Goal: Task Accomplishment & Management: Use online tool/utility

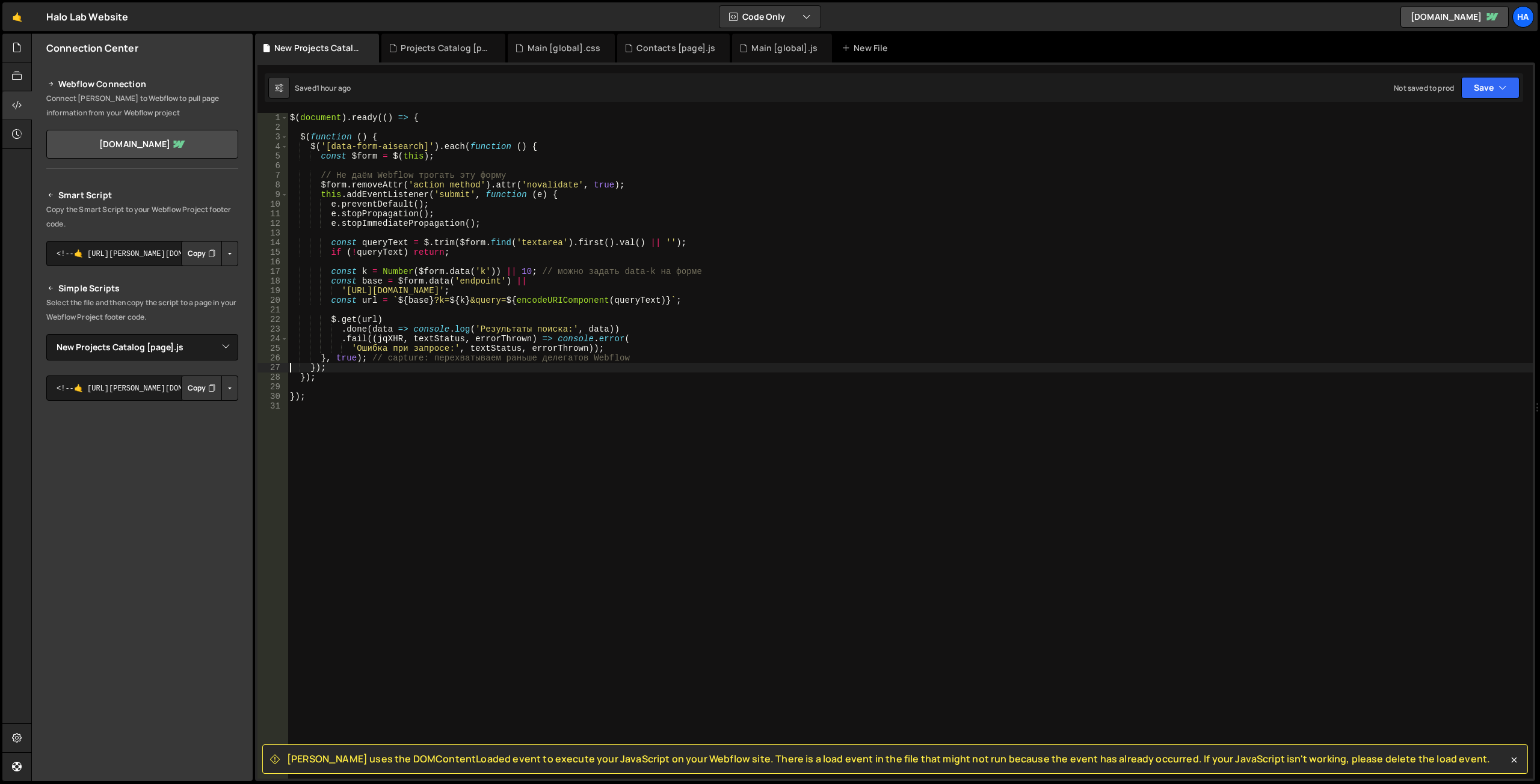
select select "45771"
click at [20, 45] on icon at bounding box center [17, 47] width 10 height 13
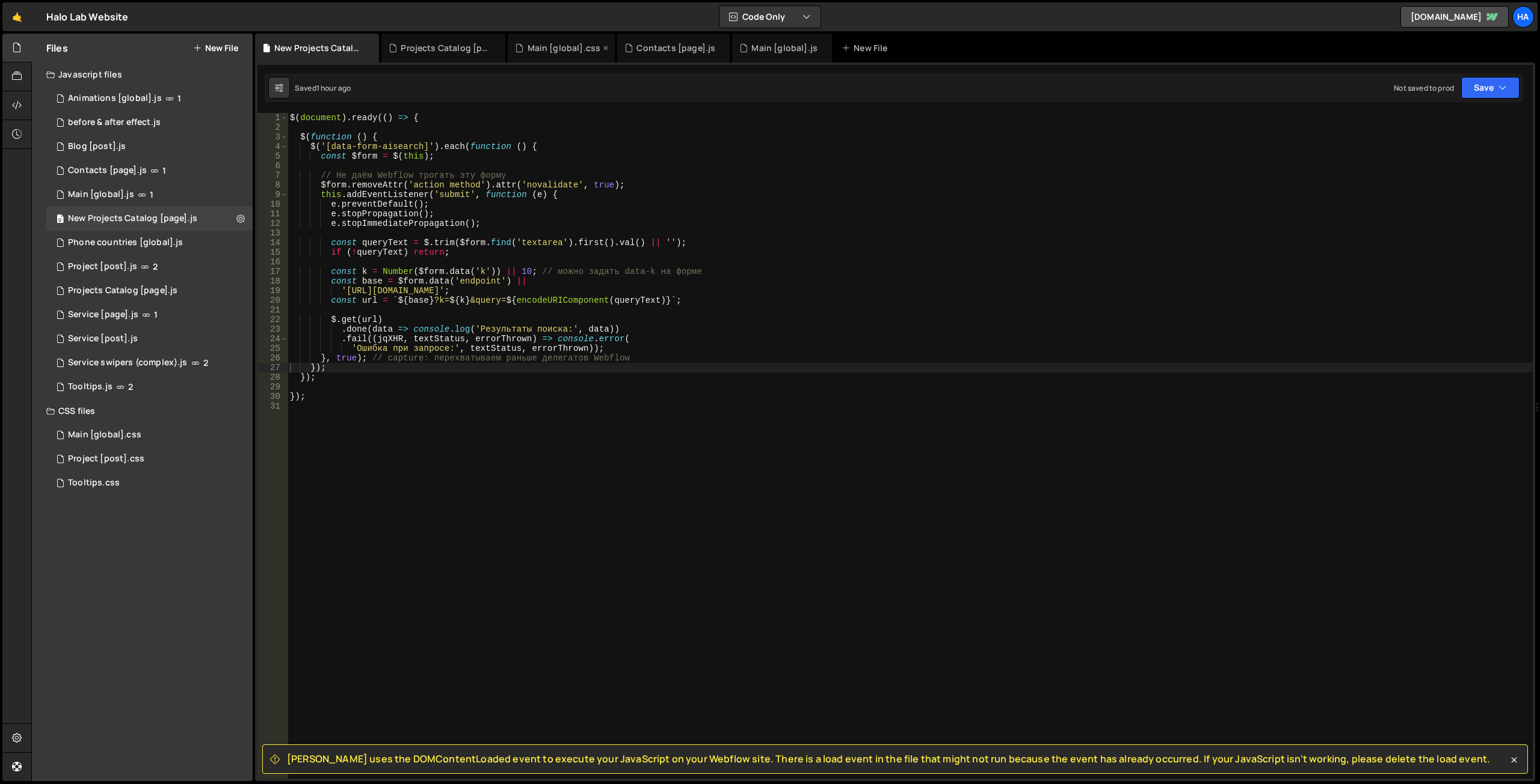
click at [564, 51] on div "Main [global].css" at bounding box center [564, 48] width 74 height 12
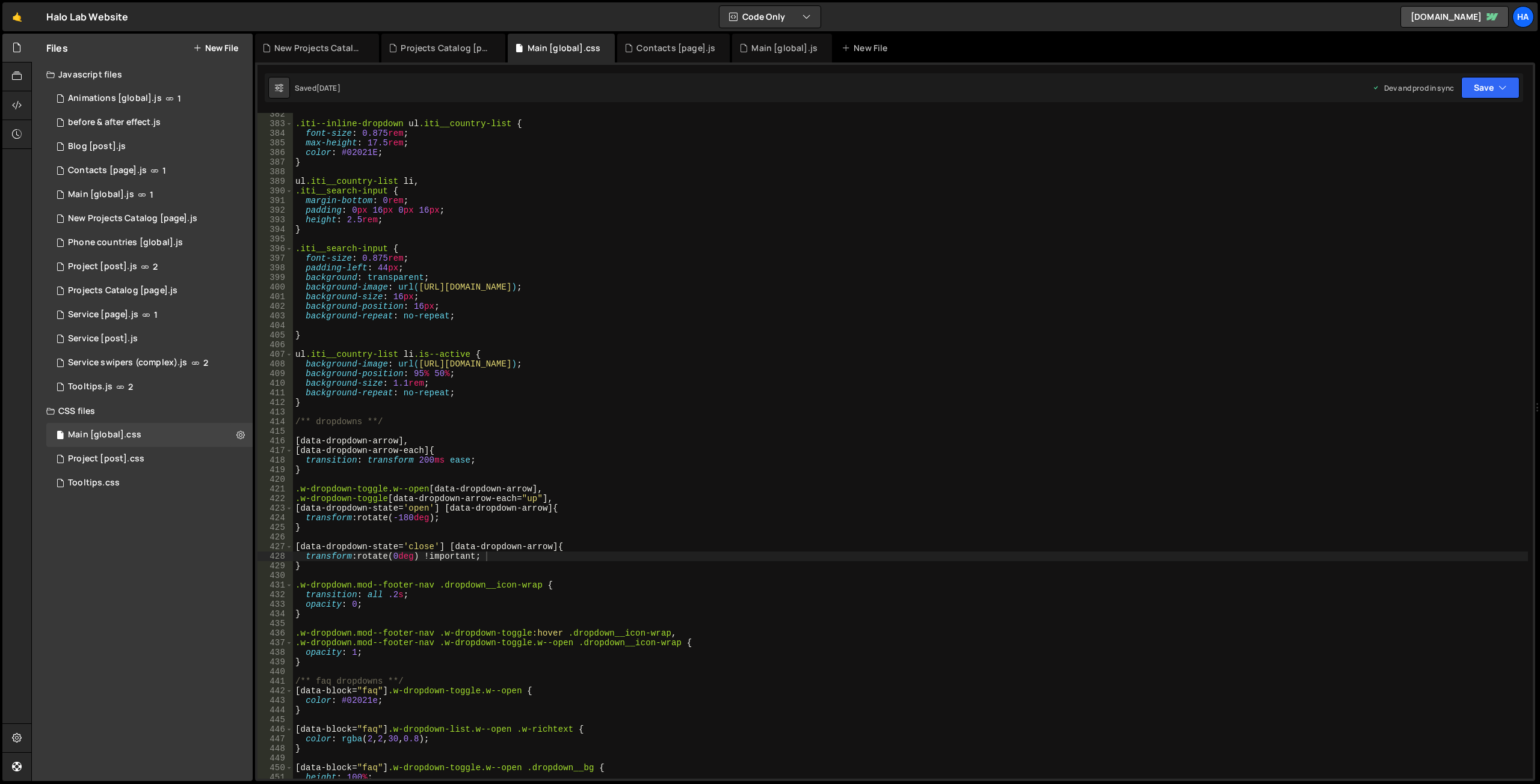
type textarea "background-size: 16px;"
click at [606, 301] on div ".iti--inline-dropdown ul .iti__country-list { font-size : 0.875 rem ; max-heigh…" at bounding box center [910, 452] width 1235 height 685
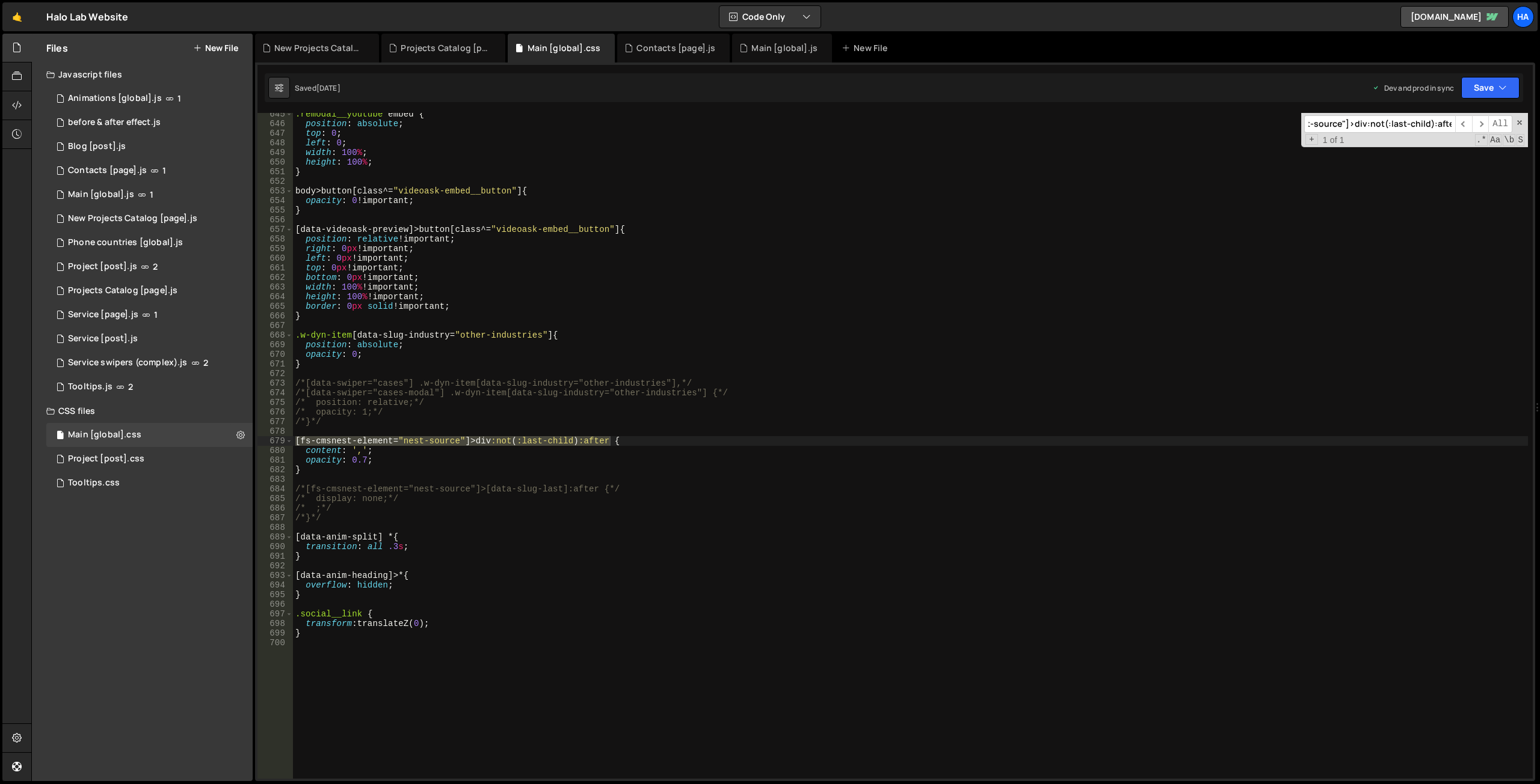
type input "[fs-cmsnest-element="nest-source"]>div:not(:last-child):after"
click at [571, 408] on div ".remodal__youtube embed { position : absolute ; top : 0 ; left : 0 ; width : 10…" at bounding box center [910, 452] width 1235 height 685
drag, startPoint x: 610, startPoint y: 443, endPoint x: 289, endPoint y: 443, distance: 321.0
click at [289, 443] on div "/* opacity: 1;*/ 645 646 647 648 649 650 651 652 653 654 655 656 657 658 659 66…" at bounding box center [894, 445] width 1275 height 666
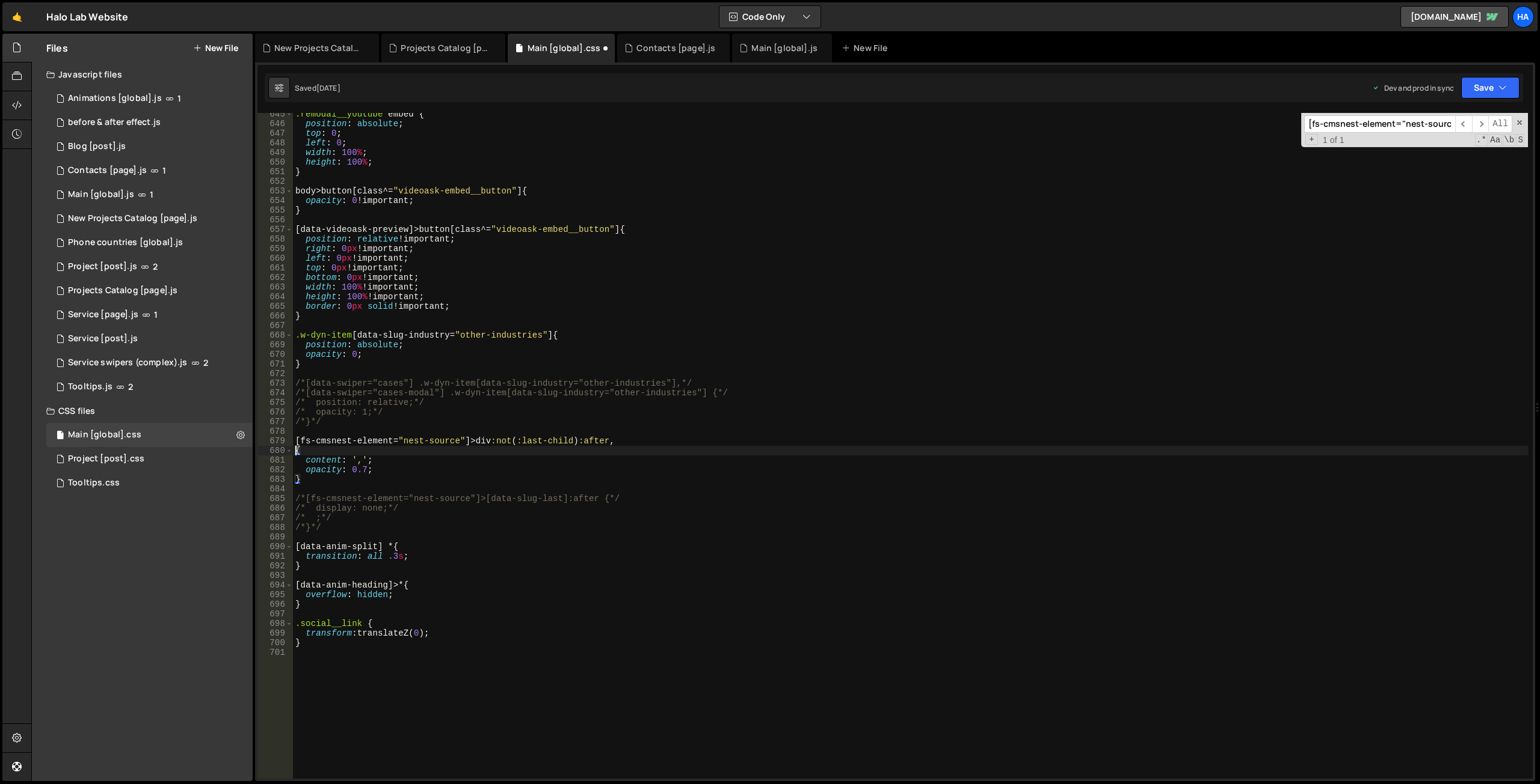
paste textarea "[fs-cmsnest-element="nest-source"]>div:not(:last-child):after"
drag, startPoint x: 393, startPoint y: 452, endPoint x: 300, endPoint y: 449, distance: 93.0
click at [300, 449] on div ".remodal__youtube embed { position : absolute ; top : 0 ; left : 0 ; width : 10…" at bounding box center [910, 452] width 1235 height 685
paste textarea "list-nes"
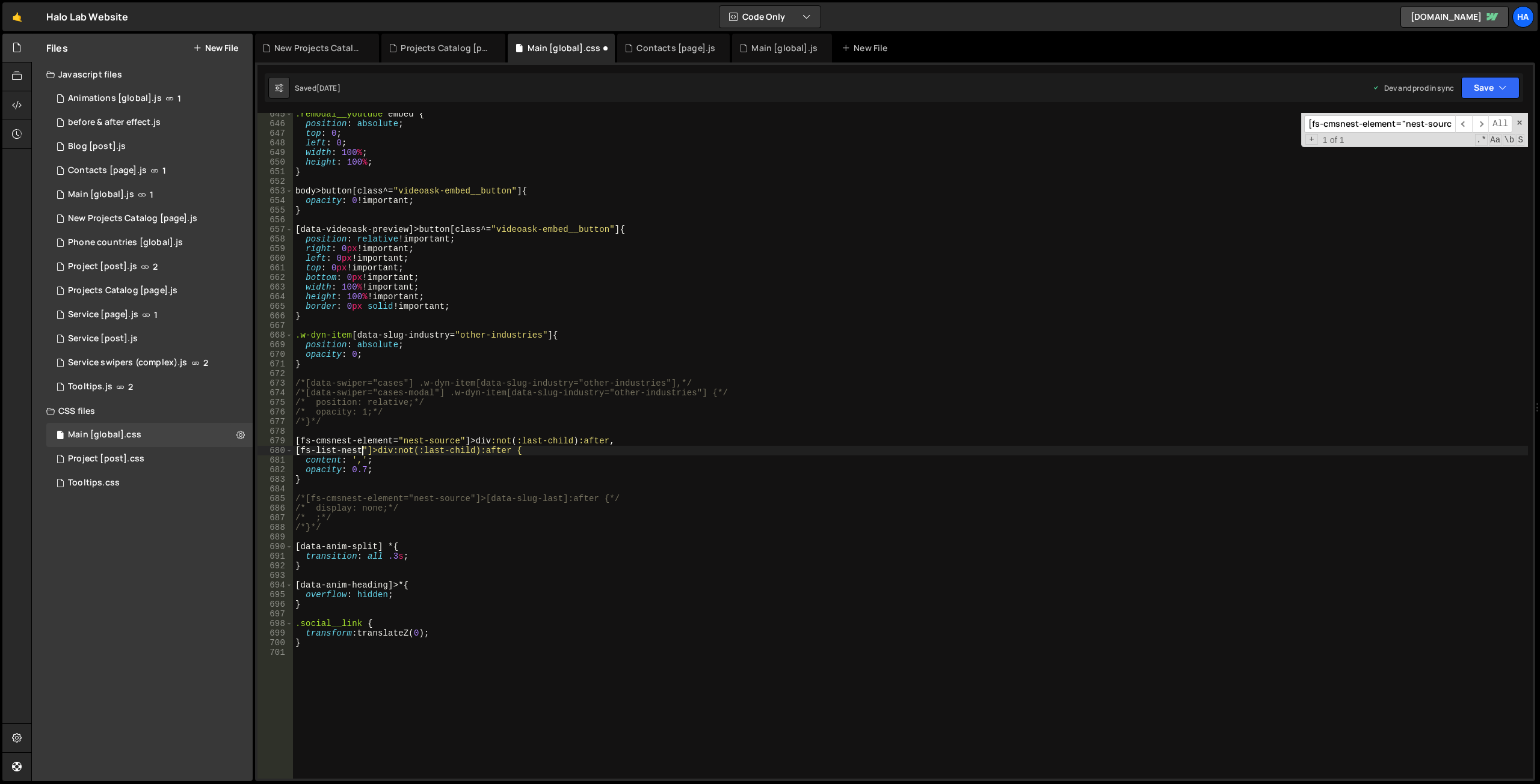
scroll to position [0, 15]
drag, startPoint x: 368, startPoint y: 449, endPoint x: 386, endPoint y: 449, distance: 18.0
click at [386, 449] on div ".remodal__youtube embed { position : absolute ; top : 0 ; left : 0 ; width : 10…" at bounding box center [910, 452] width 1235 height 685
paste textarea "collection__item"
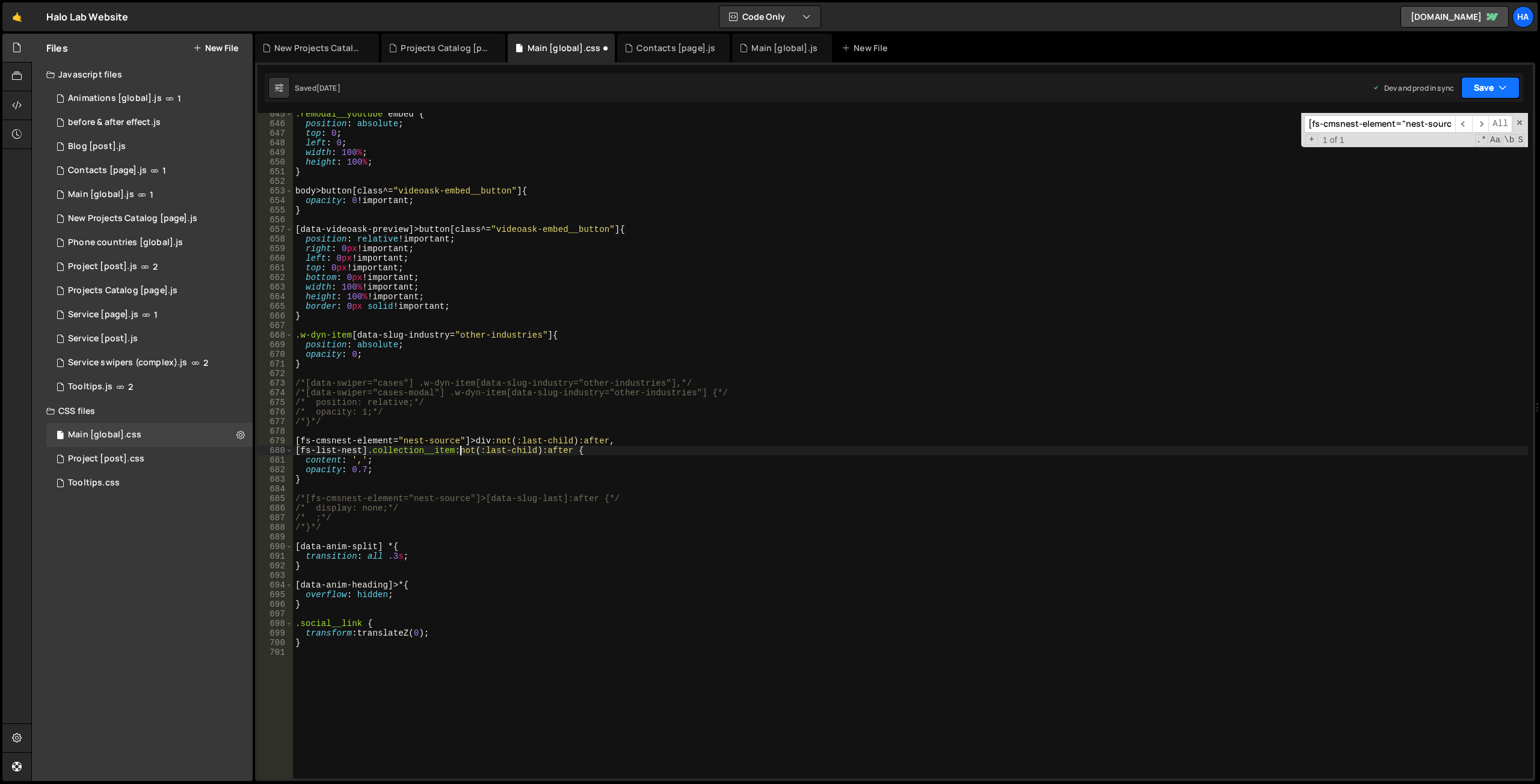
type textarea "[fs-list-nest] .collection__item:not(:last-child):after {"
click at [1508, 84] on button "Save" at bounding box center [1490, 88] width 59 height 22
click at [1431, 134] on div "[DATE]" at bounding box center [1420, 131] width 24 height 10
click at [1509, 87] on button "Save" at bounding box center [1490, 88] width 59 height 22
click at [1447, 169] on div "Saved [DATE]" at bounding box center [1449, 169] width 126 height 14
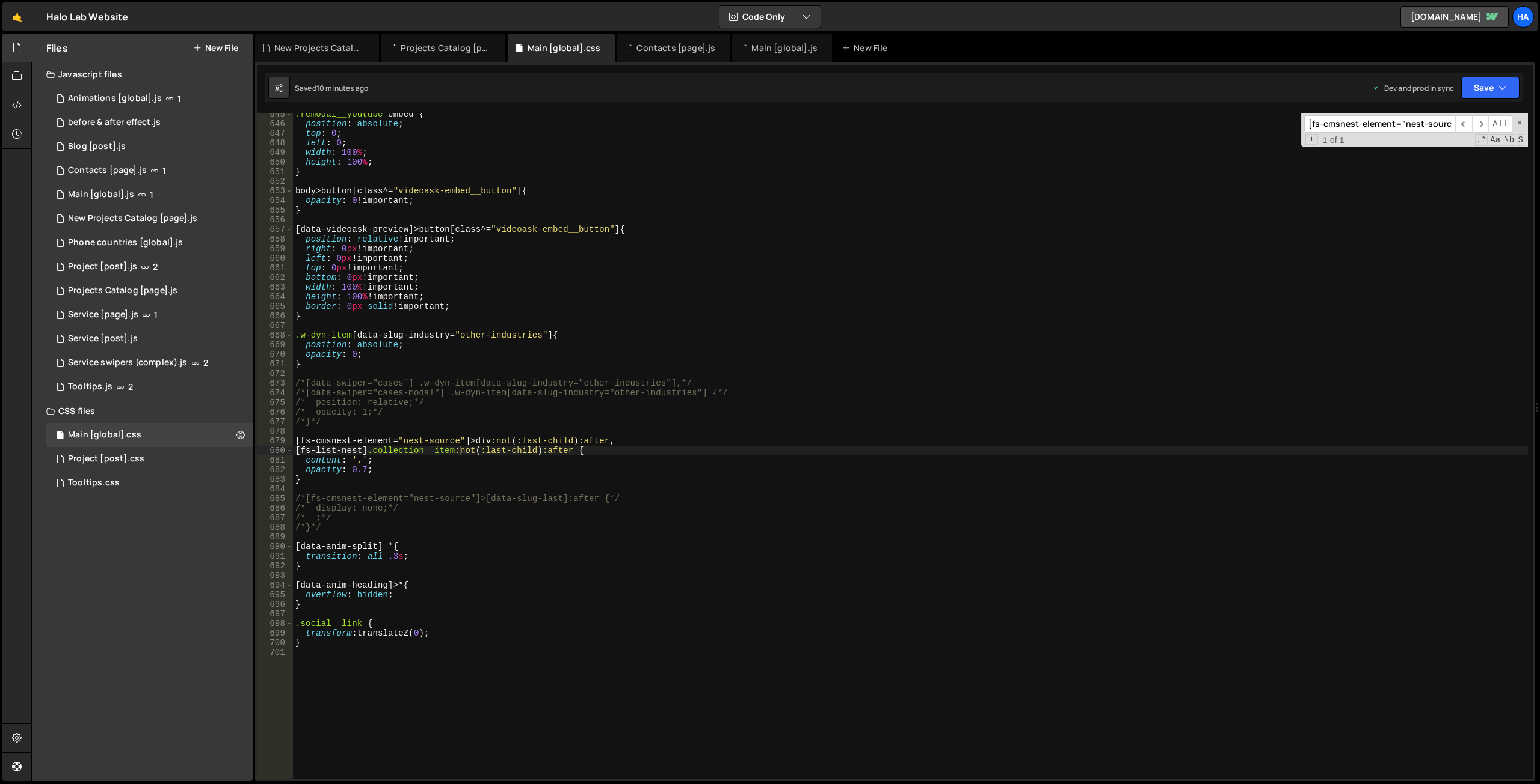
scroll to position [0, 0]
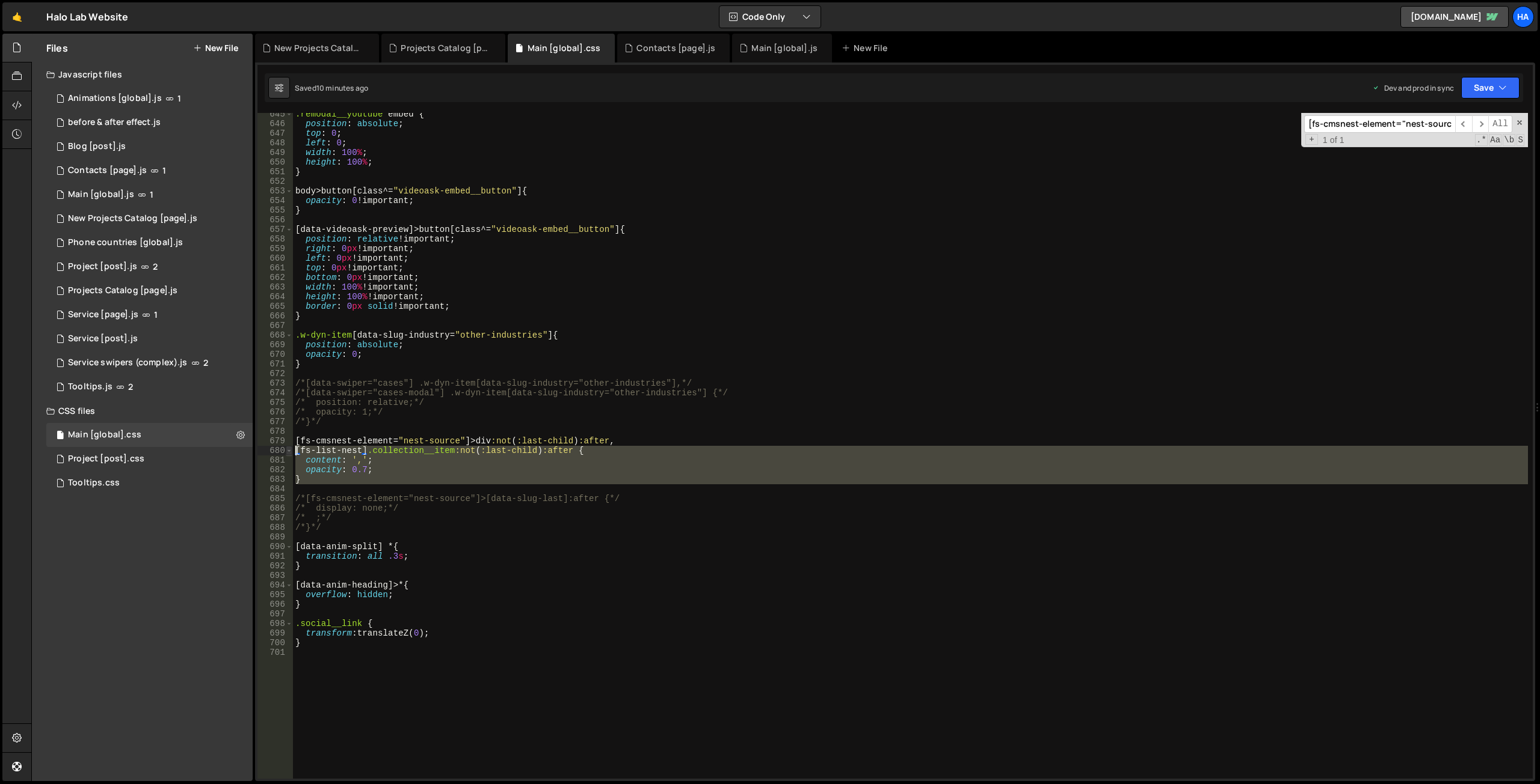
drag, startPoint x: 312, startPoint y: 488, endPoint x: 290, endPoint y: 450, distance: 43.9
click at [290, 450] on div "645 646 647 648 649 650 651 652 653 654 655 656 657 658 659 660 661 662 663 664…" at bounding box center [894, 445] width 1275 height 666
type textarea "[fs-list-nest] .collection__item:not(:last-child):after { content: ',';"
click at [787, 45] on div "Main [global].js" at bounding box center [784, 48] width 66 height 12
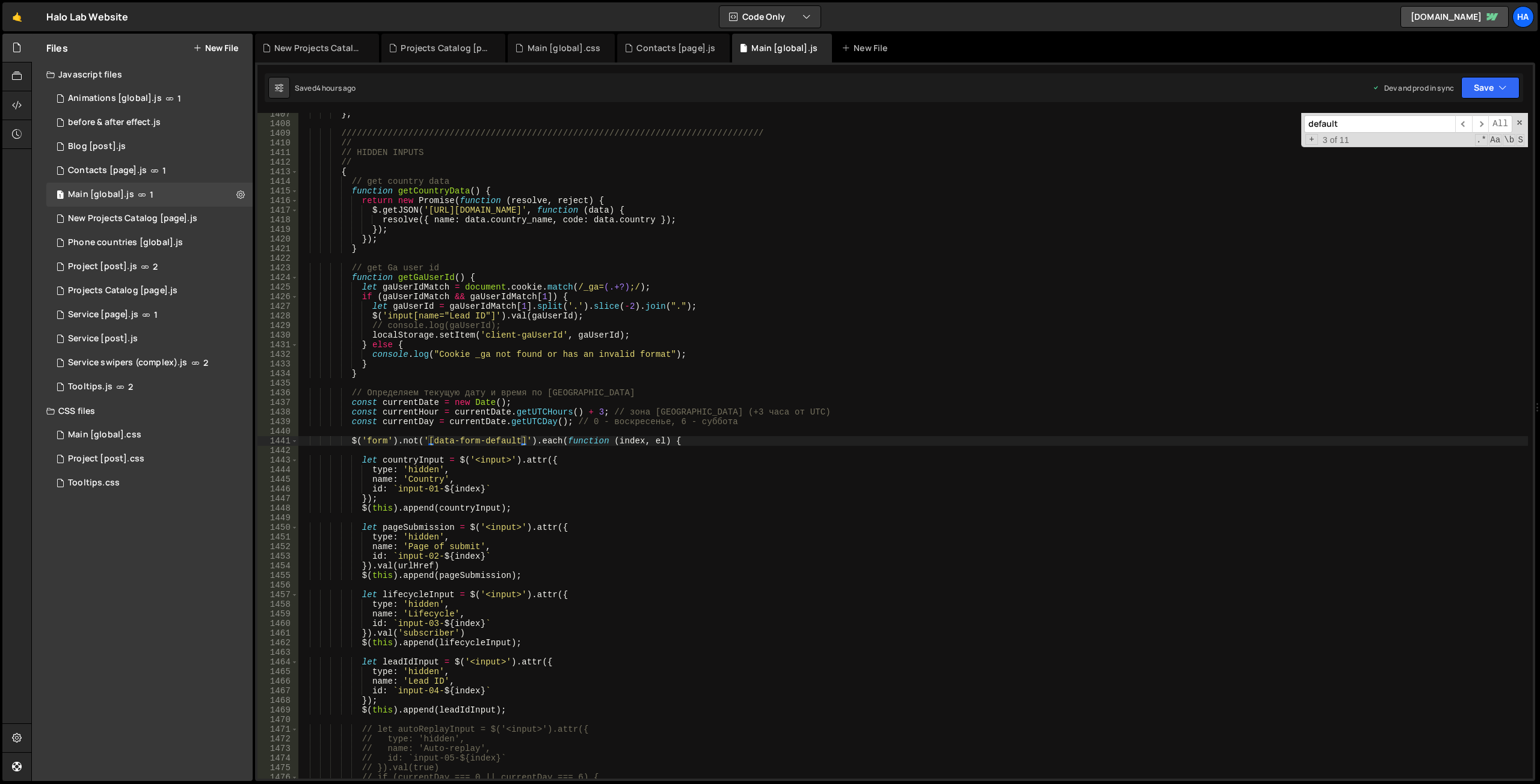
scroll to position [26454, 0]
click at [151, 97] on div "Animations [global].js" at bounding box center [115, 99] width 94 height 11
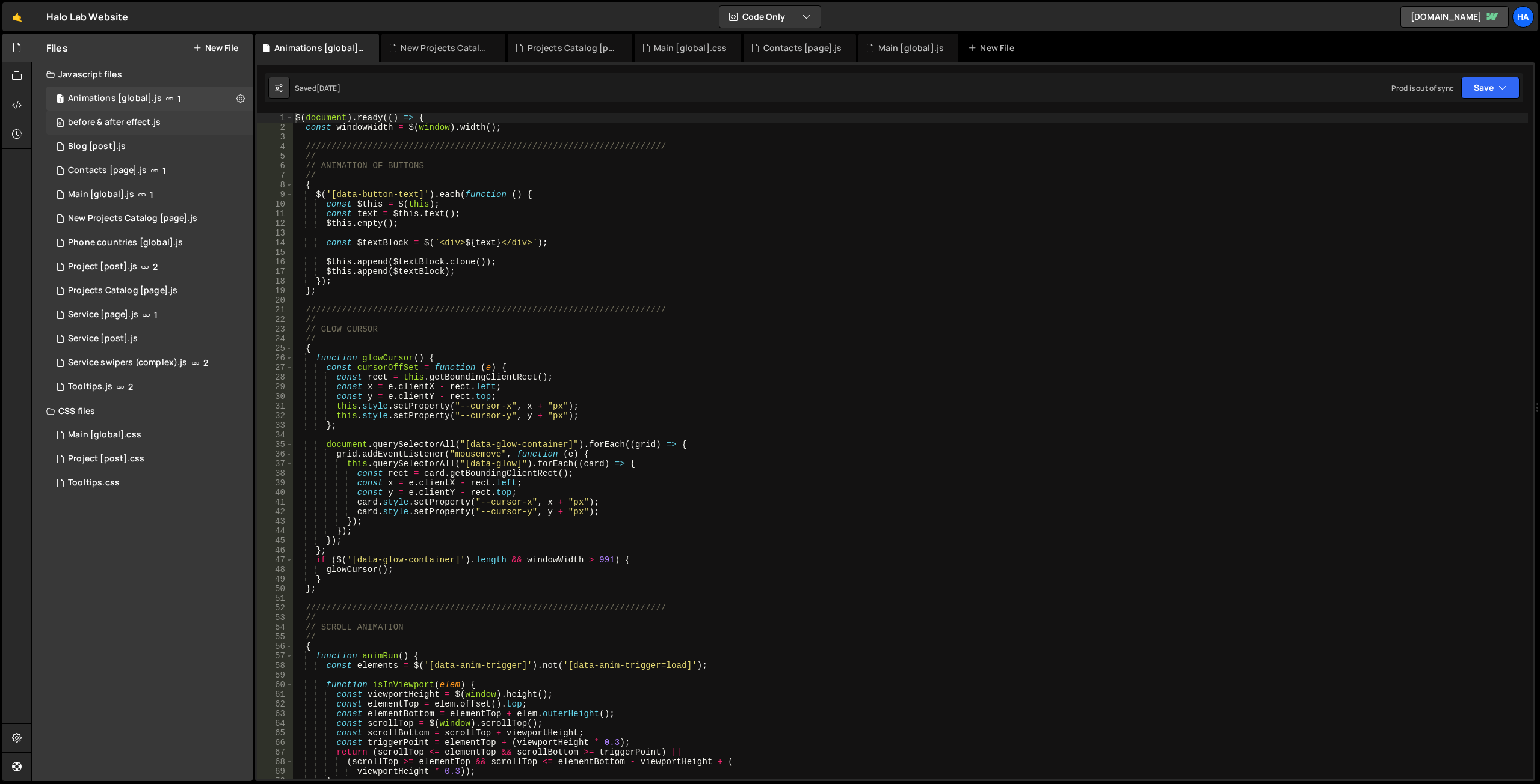
type textarea "const $textBlock = $(`<div>${text}</div>`);"
drag, startPoint x: 244, startPoint y: 122, endPoint x: 643, endPoint y: 240, distance: 416.1
click at [643, 240] on div "$ ( document ) . ready (( ) => { const windowWidth = $ ( window ) . width ( ) ;…" at bounding box center [910, 455] width 1235 height 685
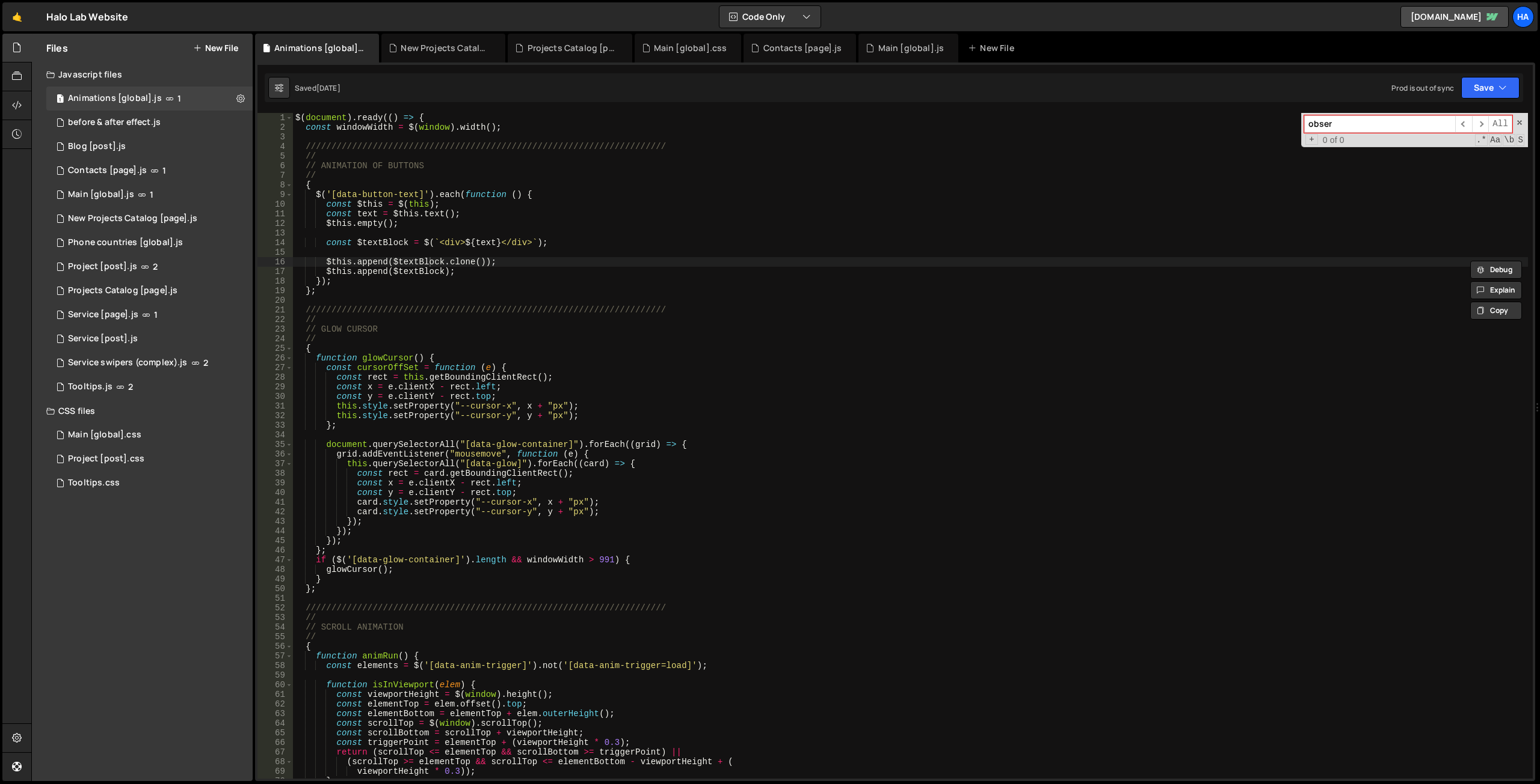
type input "obser"
type textarea "});"
click at [770, 283] on div "$ ( document ) . ready (( ) => { const windowWidth = $ ( window ) . width ( ) ;…" at bounding box center [910, 455] width 1235 height 685
click at [1366, 124] on input "obser" at bounding box center [1379, 124] width 151 height 17
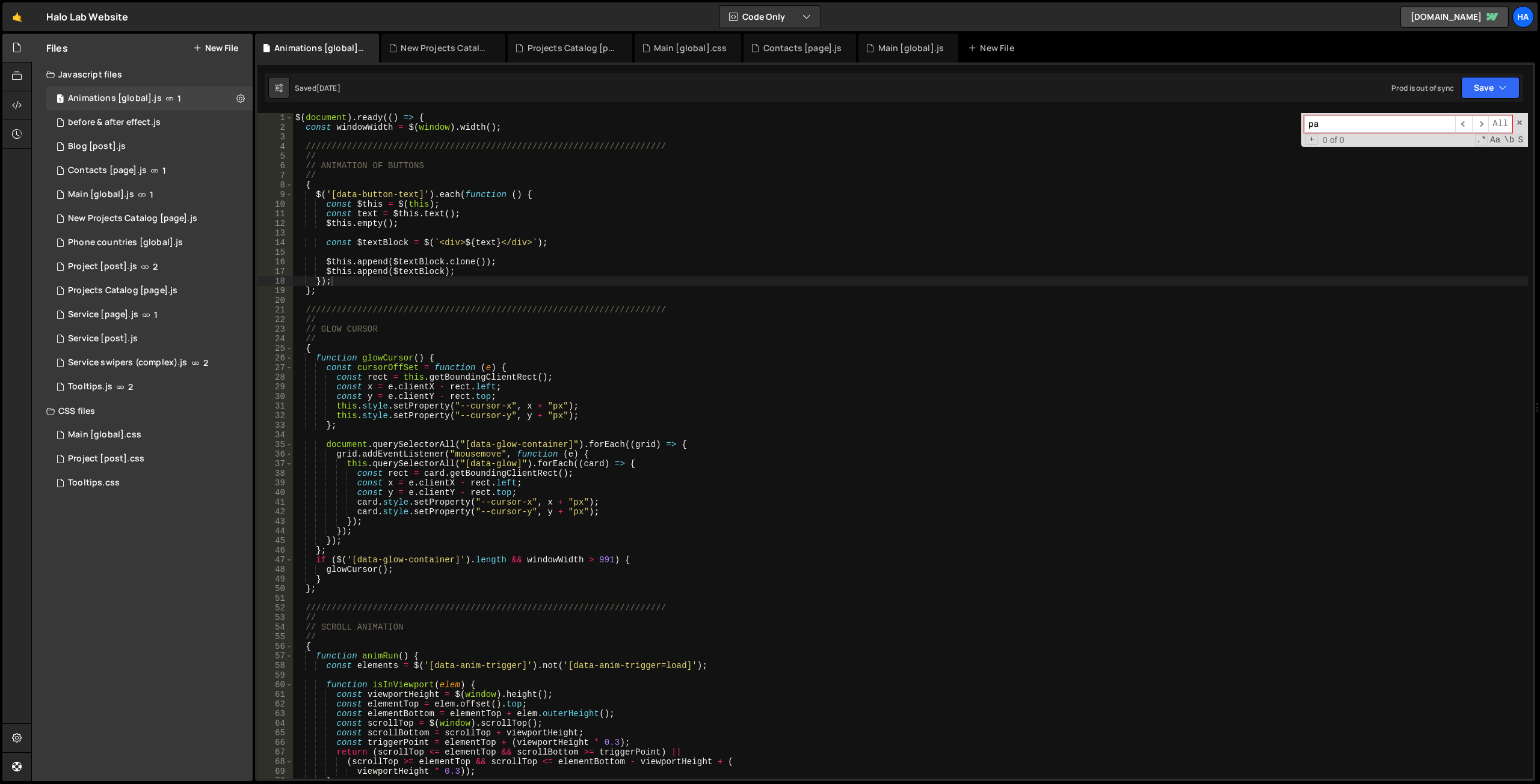
scroll to position [465, 0]
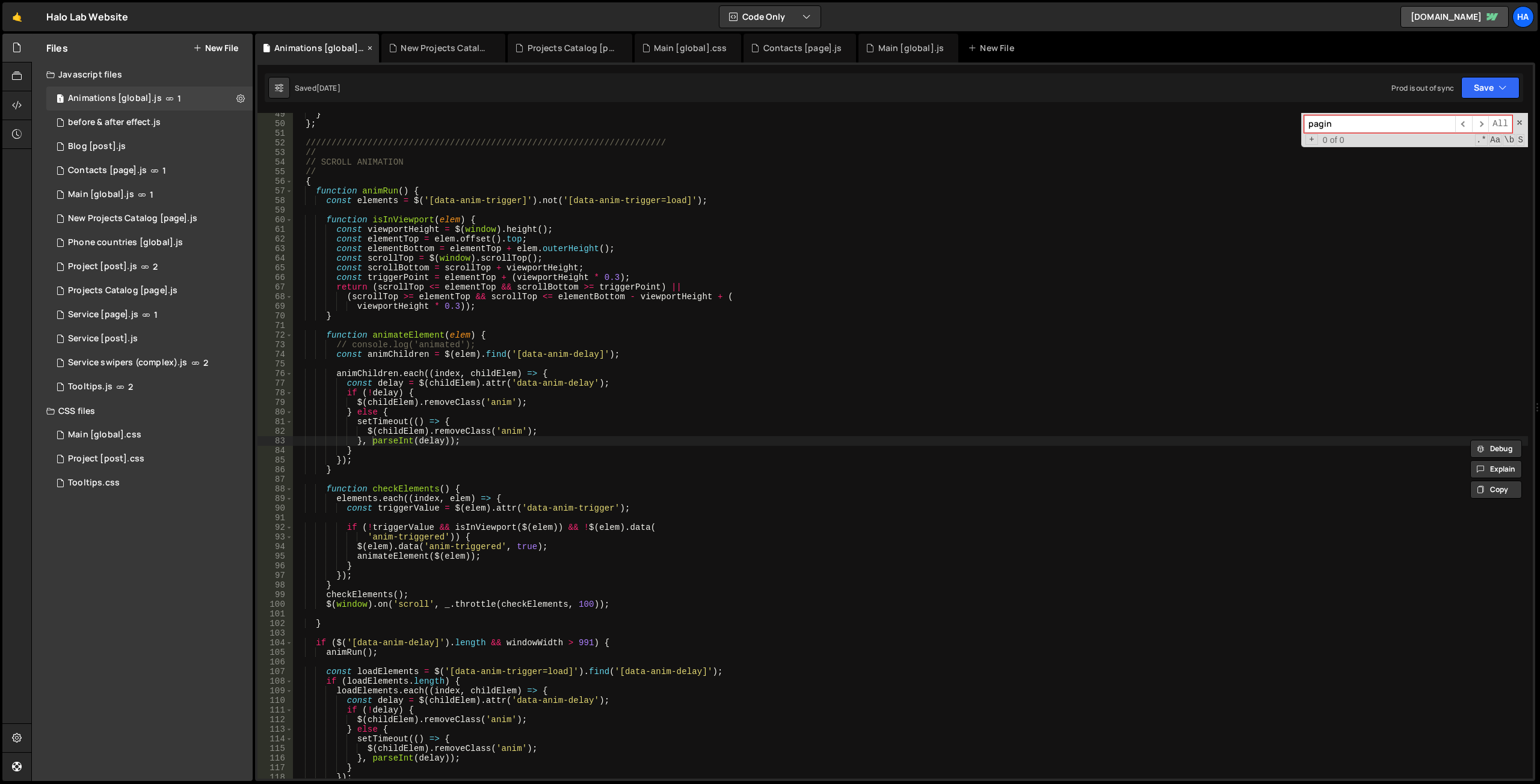
type input "pagin"
click at [319, 46] on div "Animations [global].js" at bounding box center [319, 48] width 91 height 12
click at [371, 49] on icon at bounding box center [370, 48] width 8 height 12
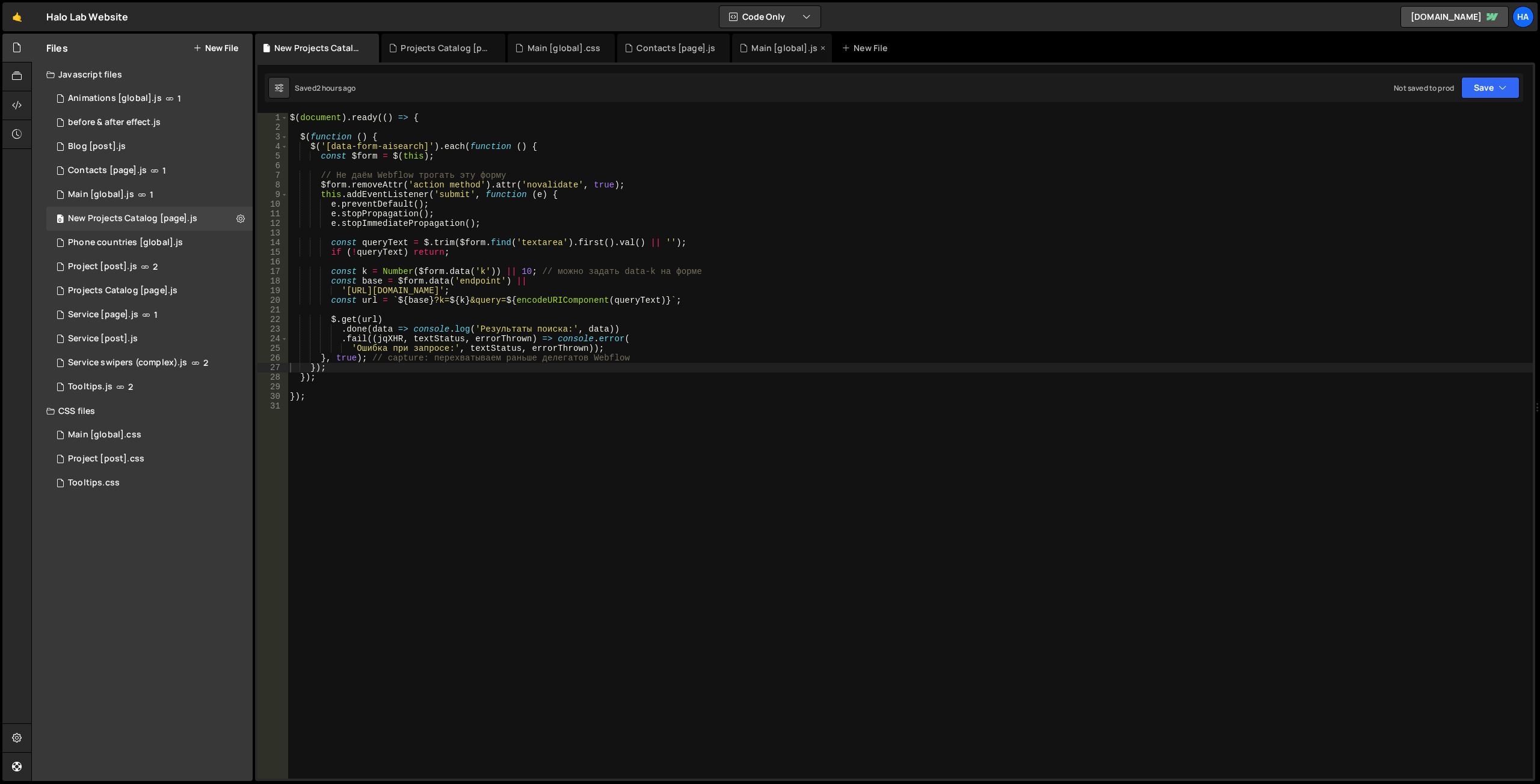
click at [770, 55] on div "Main [global].js" at bounding box center [781, 48] width 100 height 29
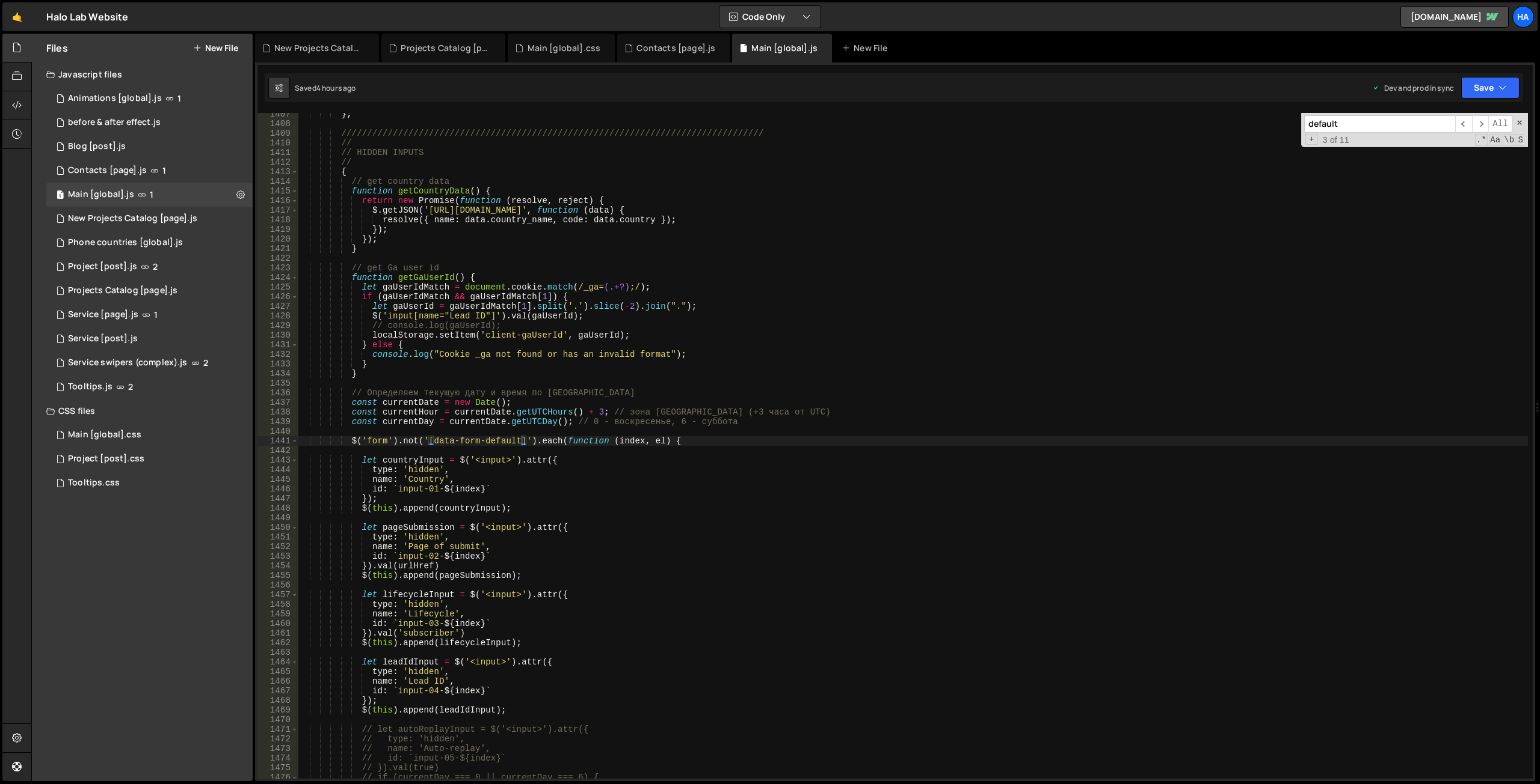
type textarea "// get Ga user id"
click at [810, 271] on div "} ; ///////////////////////////////////////////////////////////////////////////…" at bounding box center [913, 452] width 1230 height 685
paste input "w-pagination-wrapper"
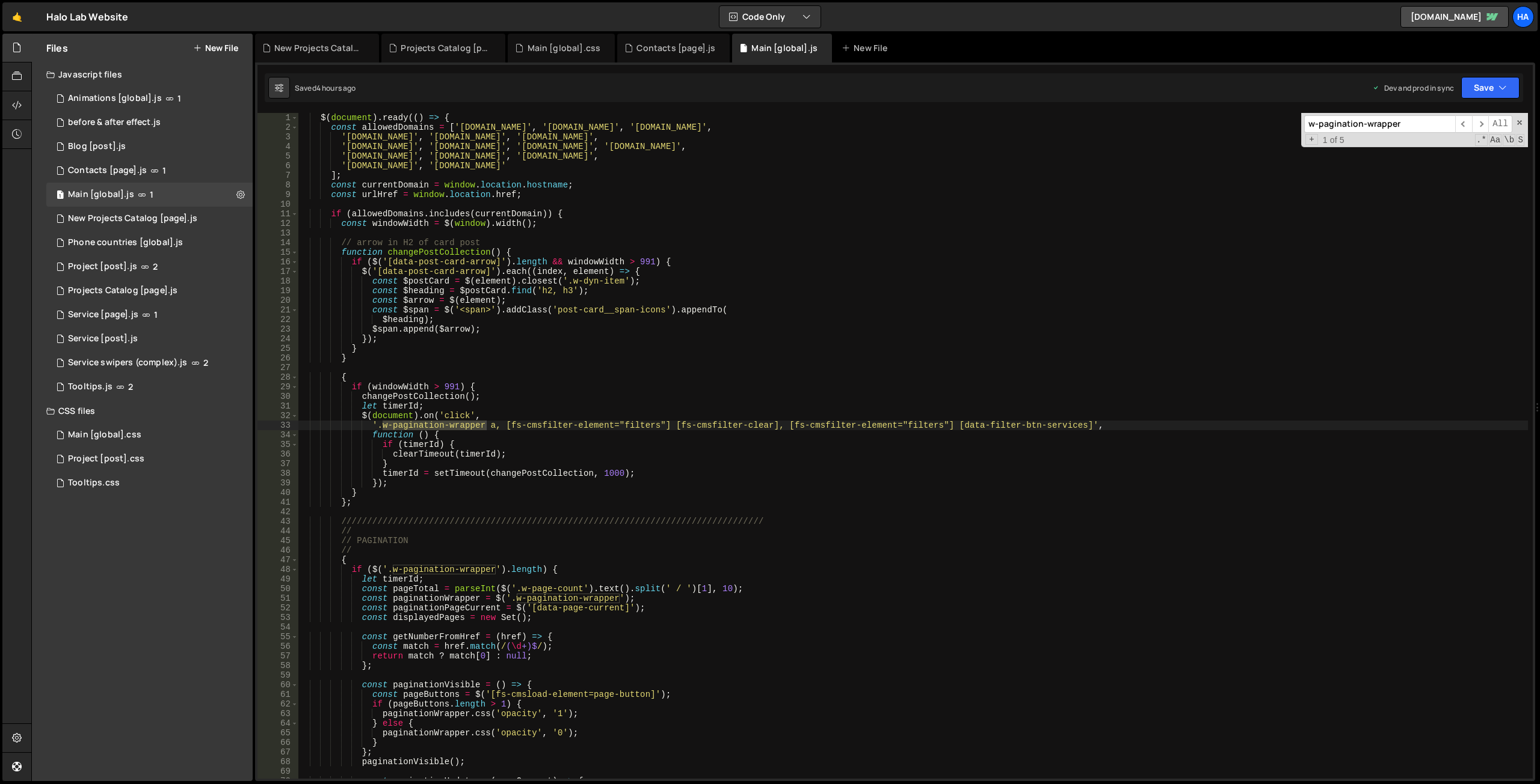
scroll to position [0, 0]
type input "w-pagination-wrapper"
click at [550, 475] on div "$ ( document ) . ready (( ) => { const allowedDomains = [ '[DOMAIN_NAME]' , '[D…" at bounding box center [913, 455] width 1230 height 685
click at [1482, 124] on span "​" at bounding box center [1480, 124] width 17 height 17
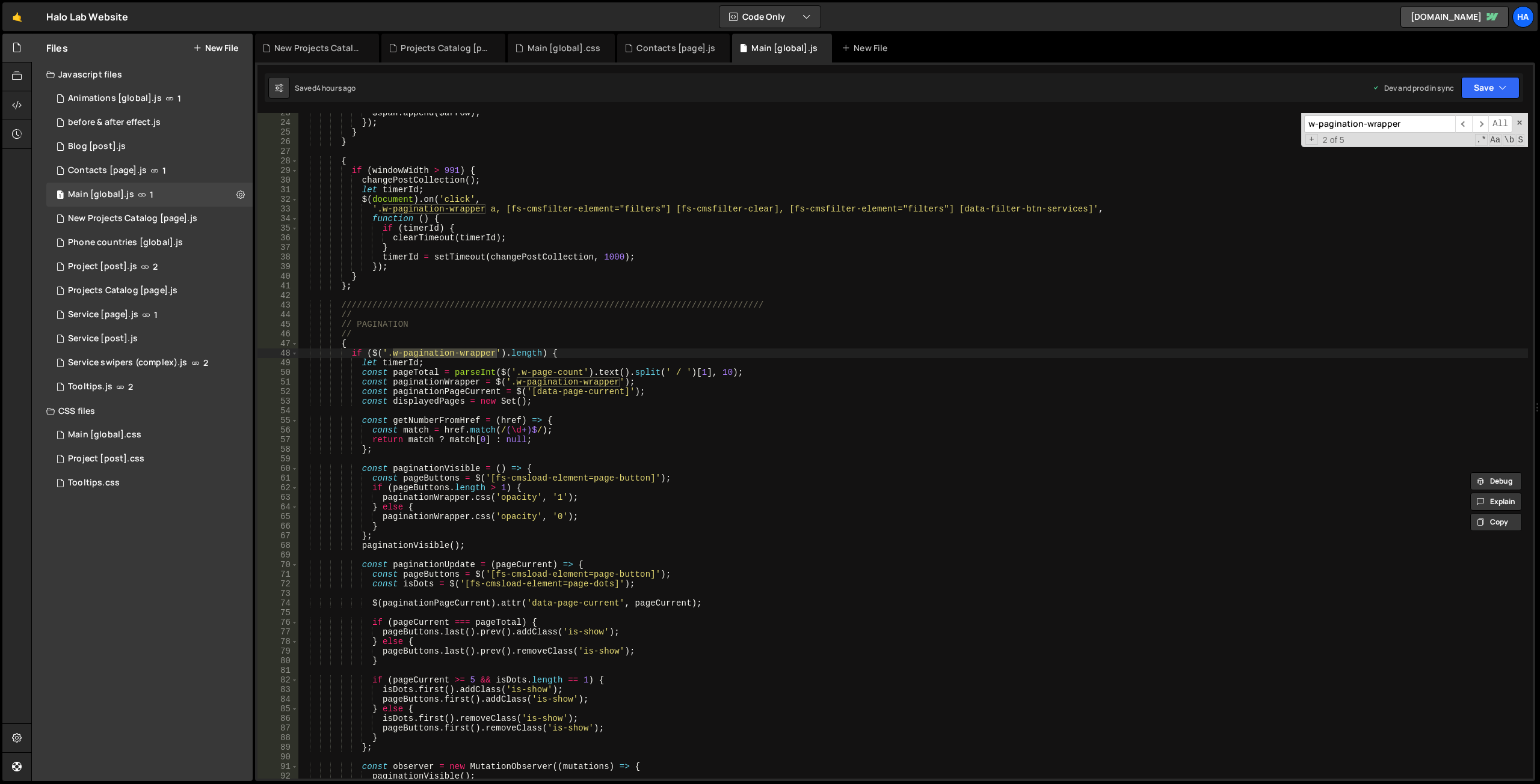
scroll to position [187, 0]
click at [542, 355] on div "$span . append ( $arrow ) ; }) ; } } { if ( windowWidth > 991 ) { changePostCol…" at bounding box center [913, 451] width 1230 height 685
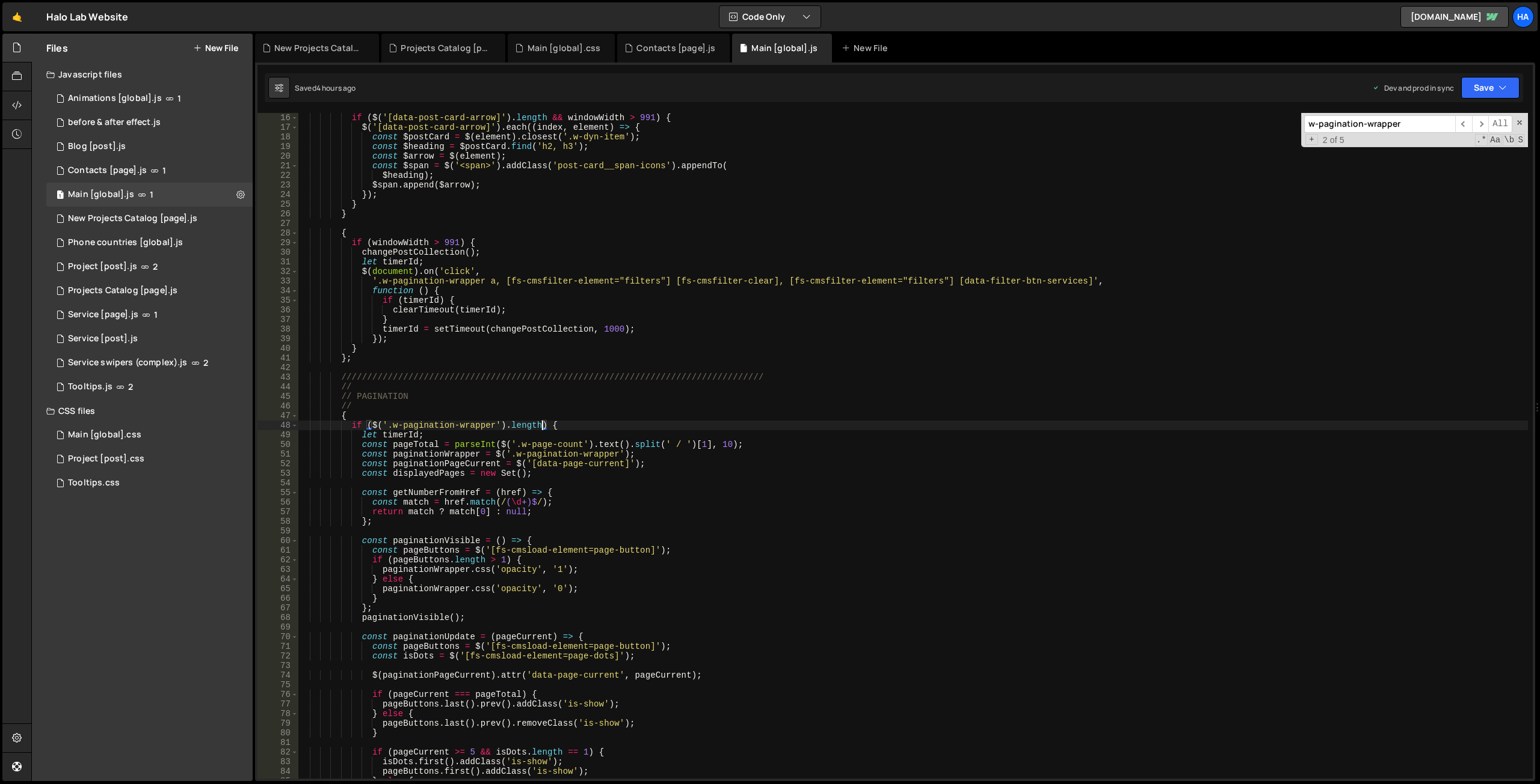
scroll to position [63, 0]
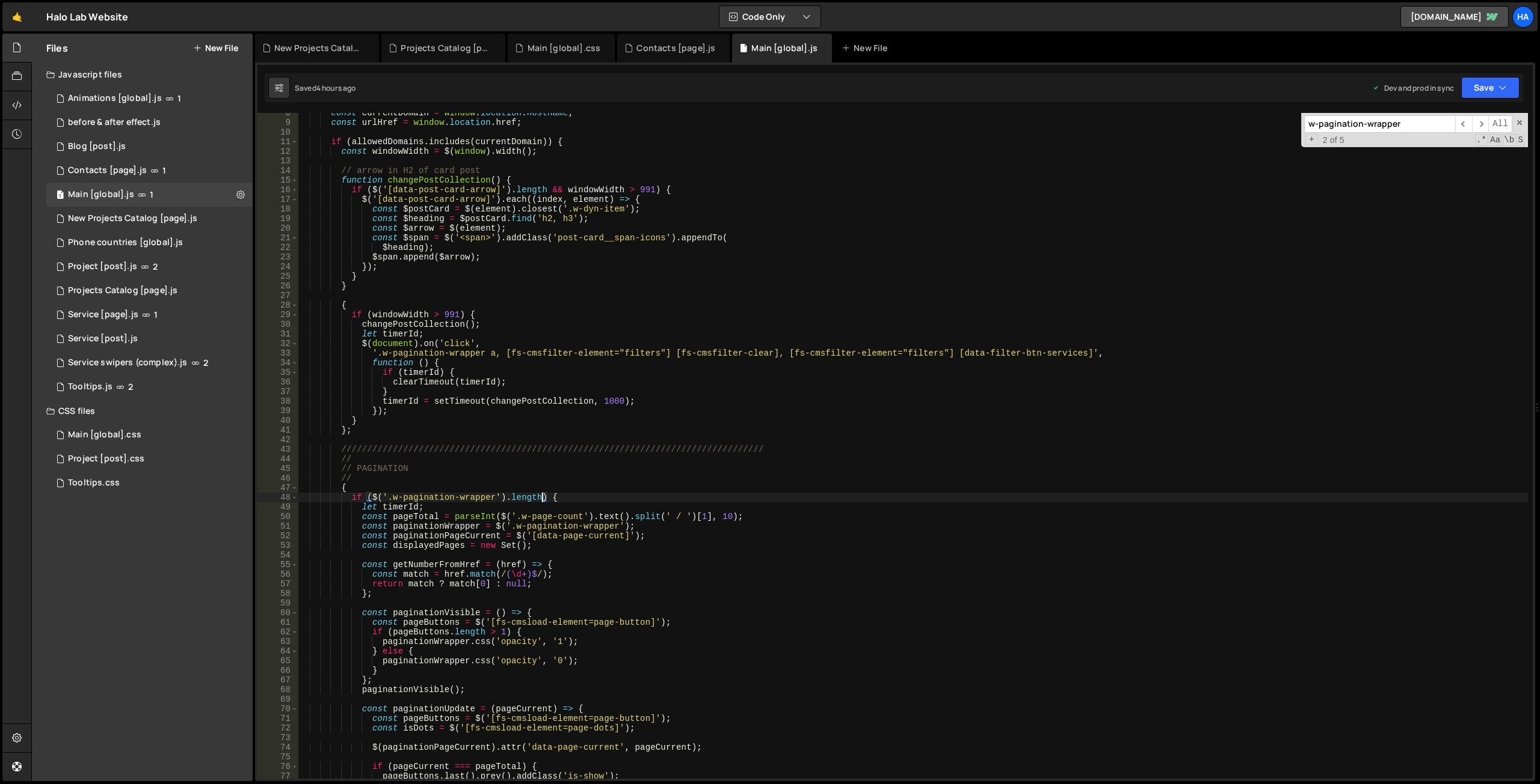
click at [554, 498] on div "const currentDomain = window . location . hostname ; const urlHref = window . l…" at bounding box center [913, 451] width 1230 height 685
drag, startPoint x: 548, startPoint y: 495, endPoint x: 350, endPoint y: 500, distance: 198.1
click at [350, 500] on div "const currentDomain = window . location . hostname ; const urlHref = window . l…" at bounding box center [913, 451] width 1230 height 685
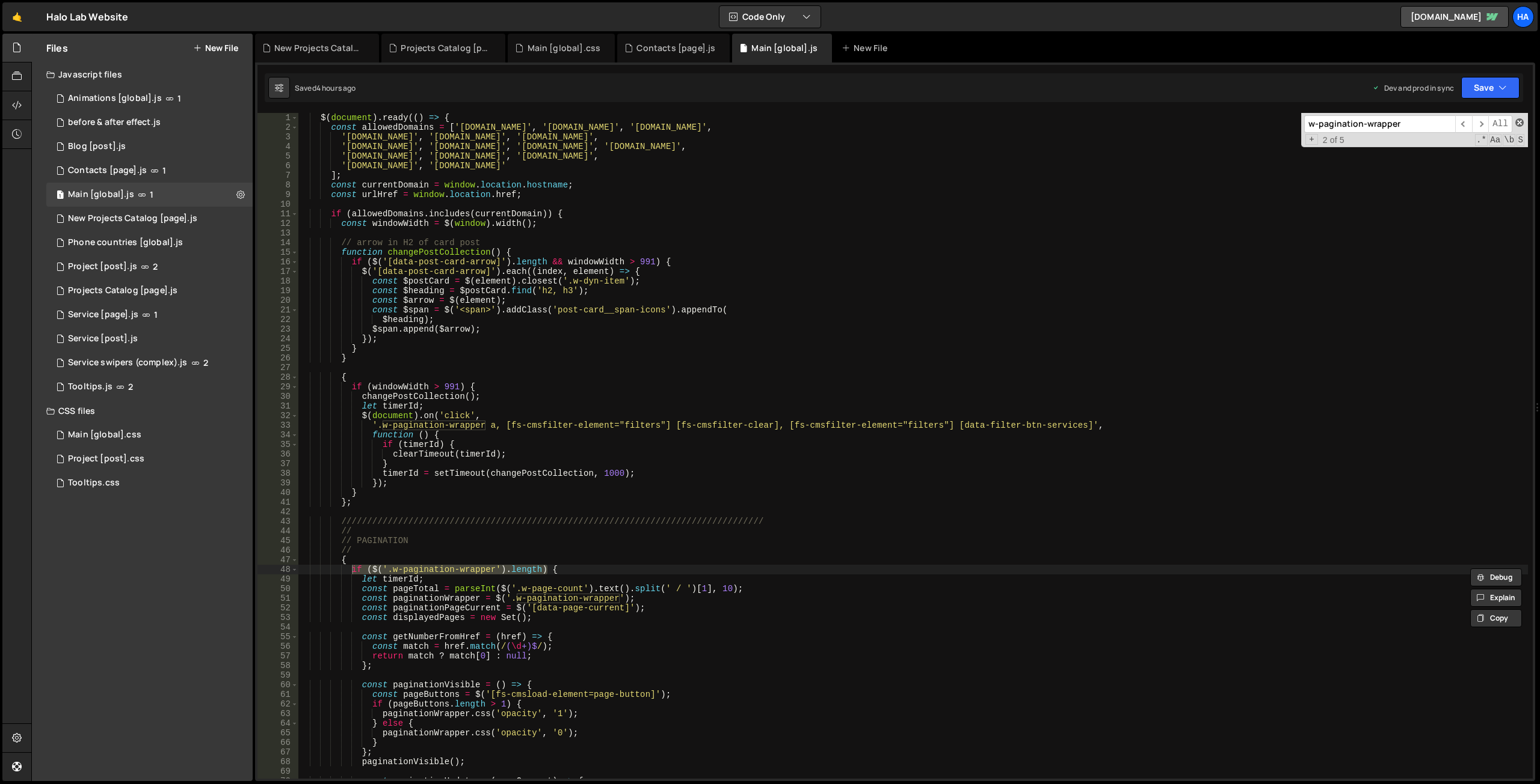
click at [1517, 121] on span at bounding box center [1519, 123] width 8 height 8
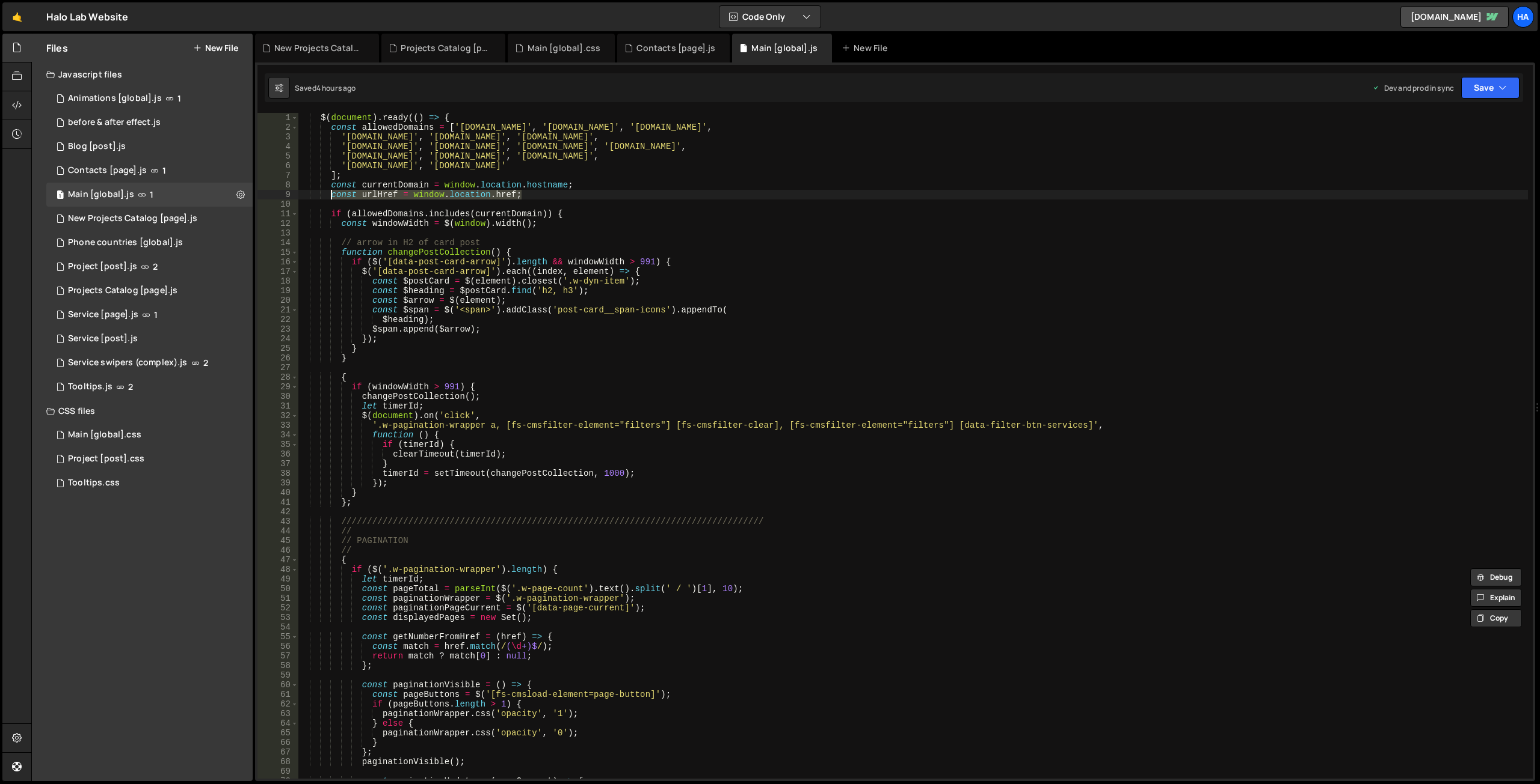
drag, startPoint x: 536, startPoint y: 192, endPoint x: 330, endPoint y: 193, distance: 206.0
click at [330, 193] on div "$ ( document ) . ready (( ) => { const allowedDomains = [ '[DOMAIN_NAME]' , '[D…" at bounding box center [913, 455] width 1230 height 685
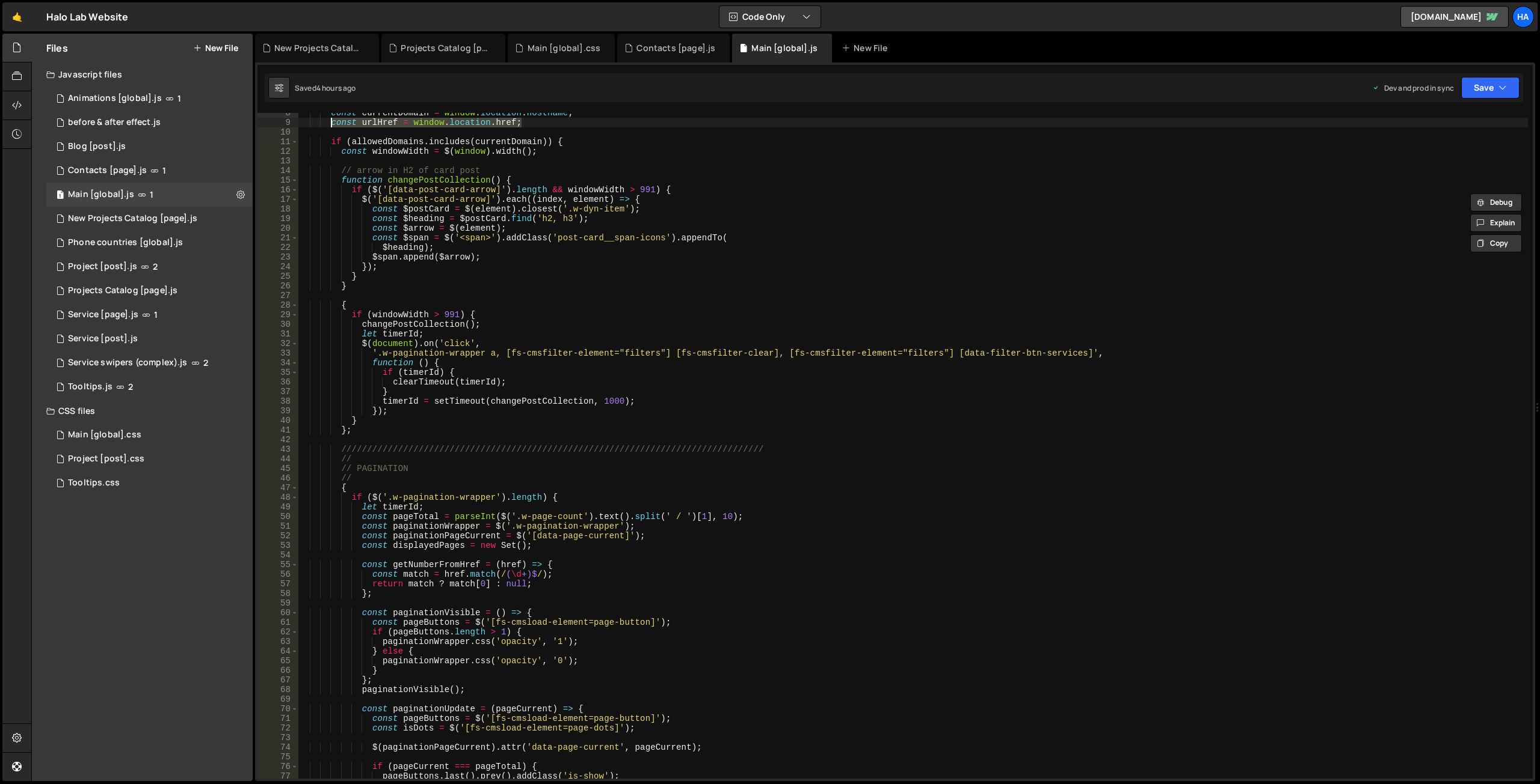
scroll to position [63, 0]
drag, startPoint x: 559, startPoint y: 498, endPoint x: 543, endPoint y: 498, distance: 16.0
click at [543, 498] on div "const currentDomain = window . location . hostname ; const urlHref = window . l…" at bounding box center [913, 451] width 1230 height 685
paste textarea "&& $('[fs-list-load="pagination"]').length === 0)"
click at [630, 478] on div "const currentDomain = window . location . hostname ; const urlHref = window . l…" at bounding box center [913, 451] width 1230 height 685
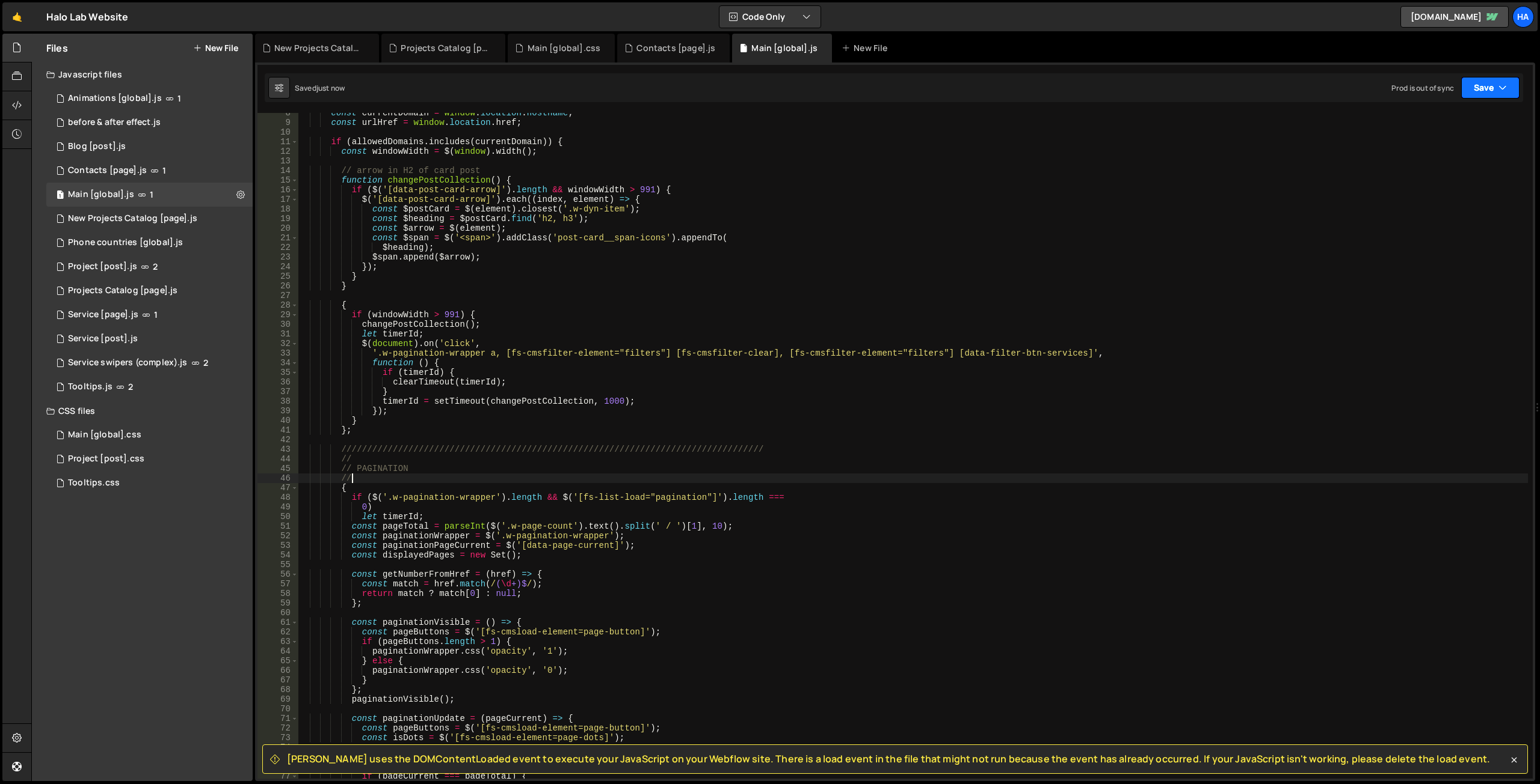
click at [1510, 91] on button "Save" at bounding box center [1490, 88] width 59 height 22
click at [1467, 161] on div "Save to Production S" at bounding box center [1449, 156] width 126 height 12
click at [412, 511] on div "const currentDomain = window . location . hostname ; const urlHref = window . l…" at bounding box center [913, 451] width 1230 height 685
type textarea "0) {"
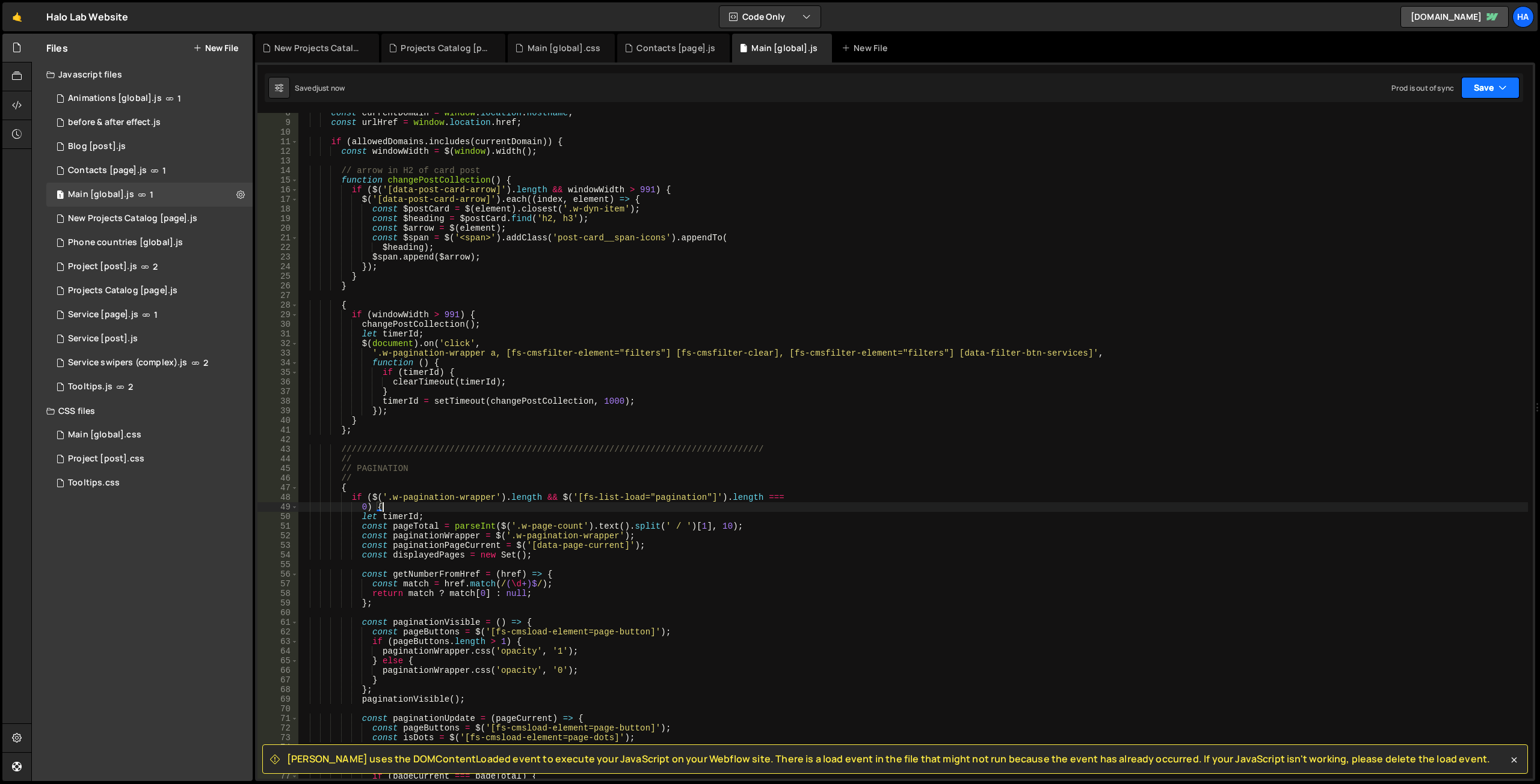
click at [1511, 92] on button "Save" at bounding box center [1490, 88] width 59 height 22
click at [1460, 155] on div "Save to Production S" at bounding box center [1449, 156] width 126 height 12
click at [555, 51] on div "Main [global].css" at bounding box center [564, 48] width 74 height 12
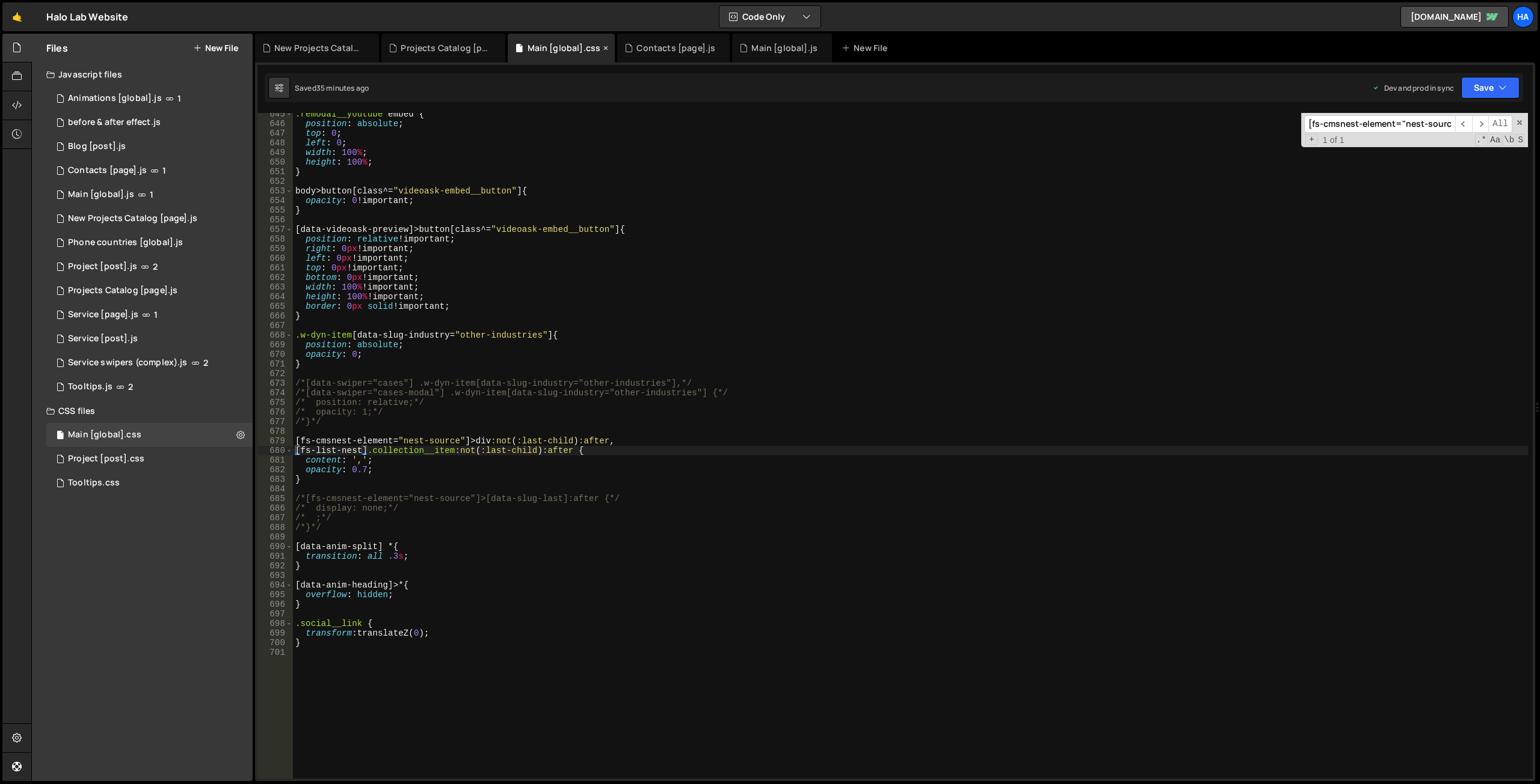
scroll to position [0, 0]
type textarea "}"
click at [322, 478] on div ".remodal__youtube embed { position : absolute ; top : 0 ; left : 0 ; width : 10…" at bounding box center [910, 452] width 1235 height 685
paste textarea "}"
type textarea "}"
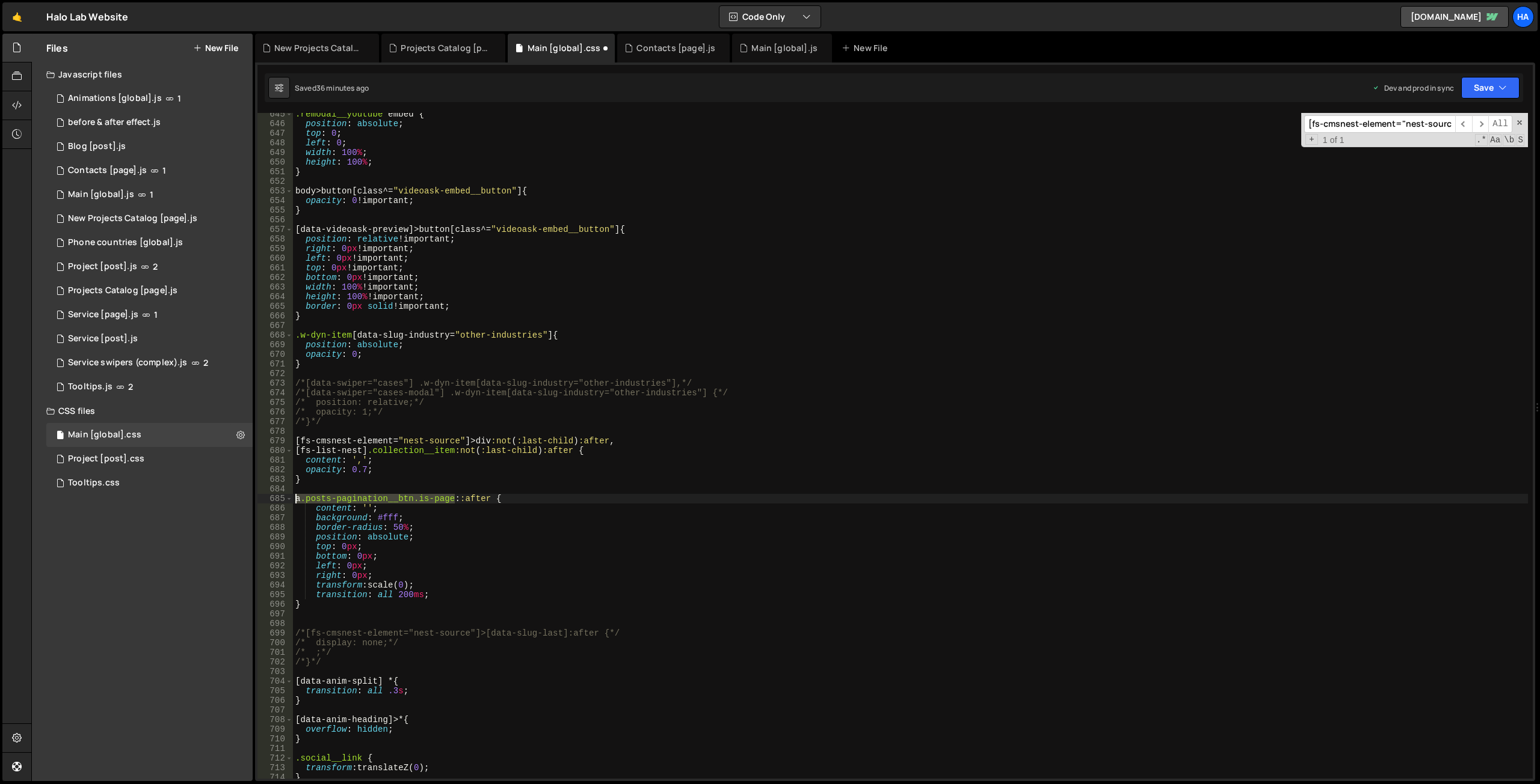
drag, startPoint x: 455, startPoint y: 498, endPoint x: 294, endPoint y: 502, distance: 161.0
click at [294, 502] on div ".remodal__youtube embed { position : absolute ; top : 0 ; left : 0 ; width : 10…" at bounding box center [910, 452] width 1235 height 685
paste textarea "fs-list-element"
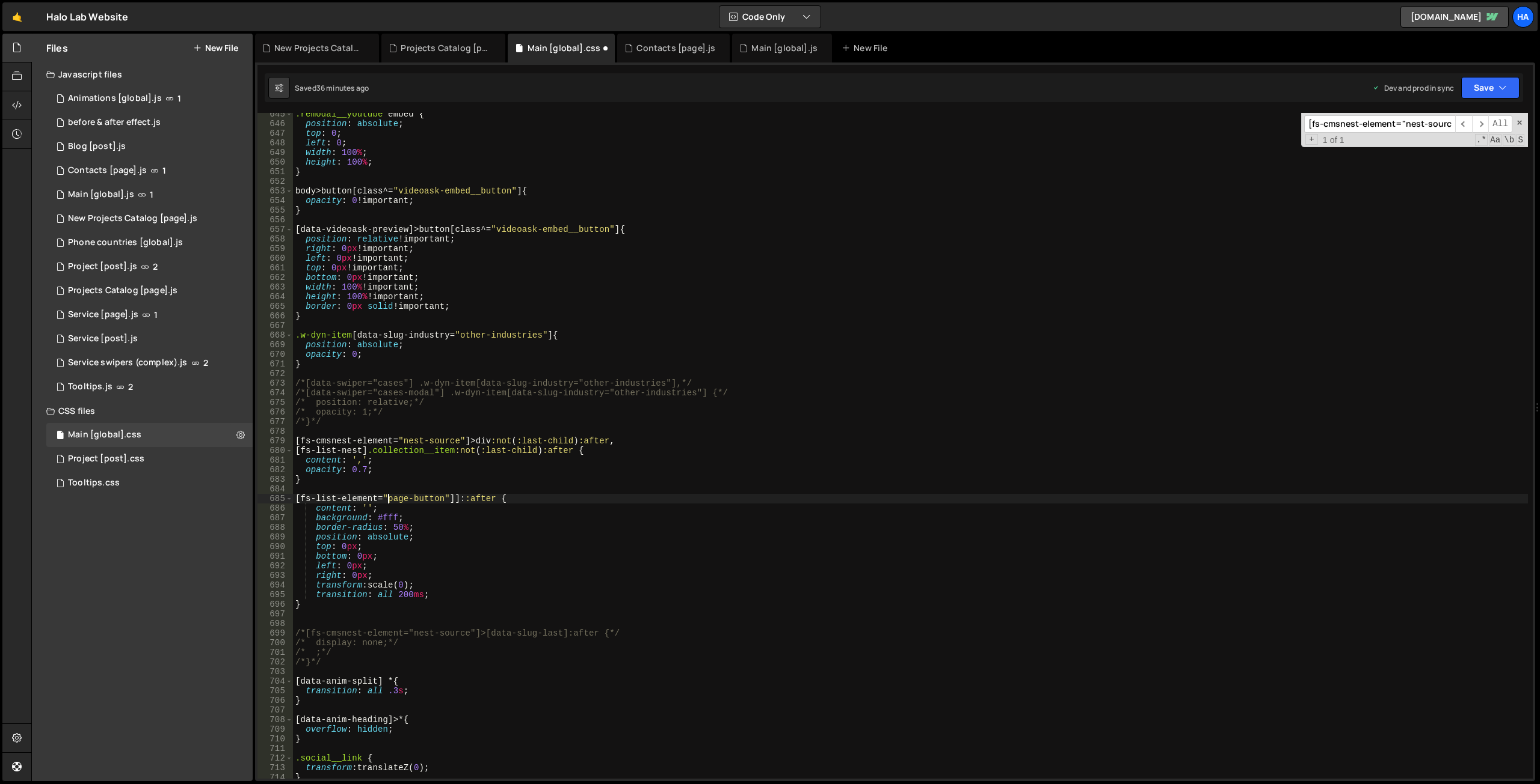
click at [430, 585] on div ".remodal__youtube embed { position : absolute ; top : 0 ; left : 0 ; width : 10…" at bounding box center [910, 452] width 1235 height 685
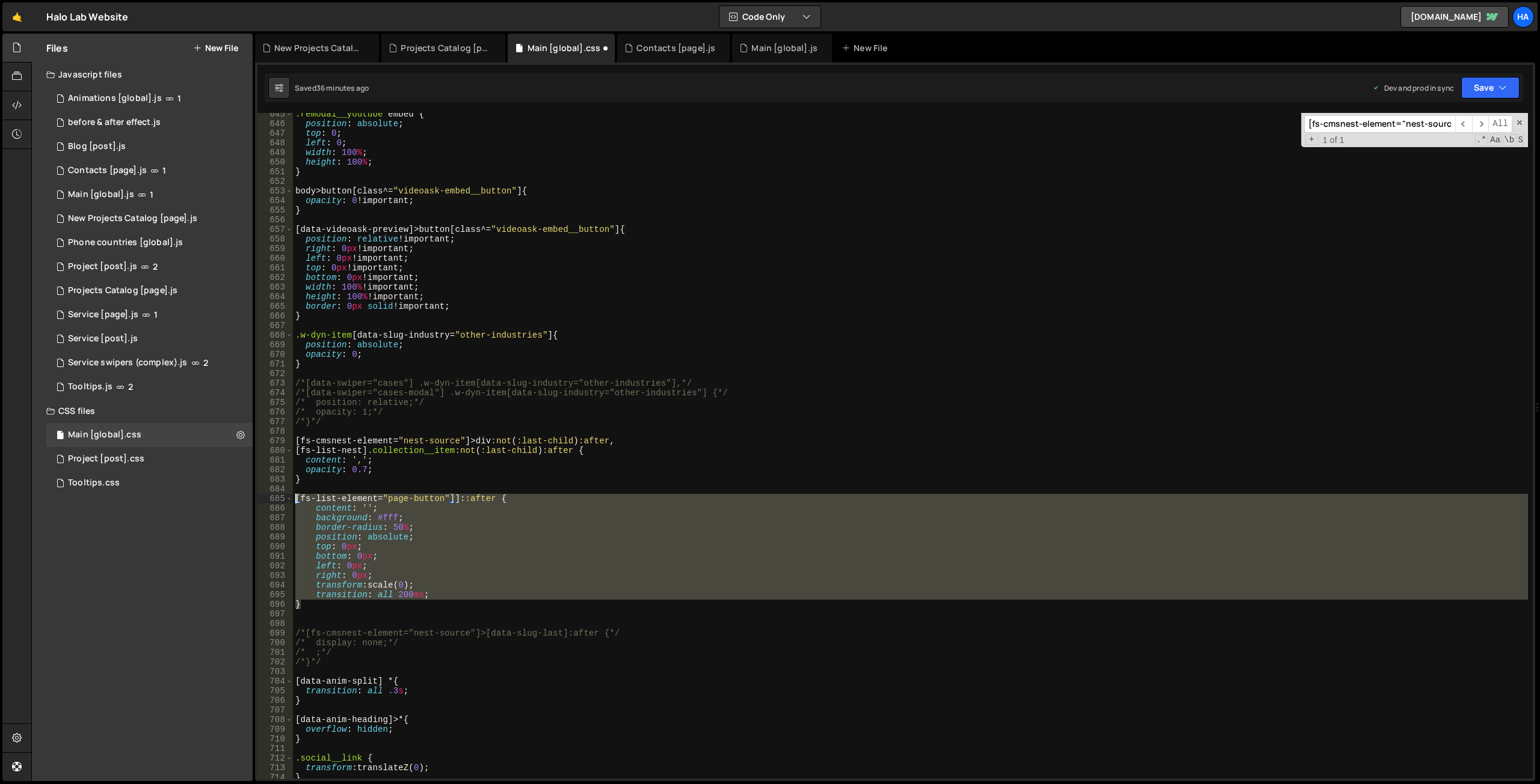
drag, startPoint x: 316, startPoint y: 605, endPoint x: 284, endPoint y: 498, distance: 111.7
click at [284, 498] on div "transform: scale(0); 645 646 647 648 649 650 651 652 653 654 655 656 657 658 65…" at bounding box center [894, 445] width 1275 height 666
click at [310, 607] on div ".remodal__youtube embed { position : absolute ; top : 0 ; left : 0 ; width : 10…" at bounding box center [910, 445] width 1235 height 666
type textarea "}"
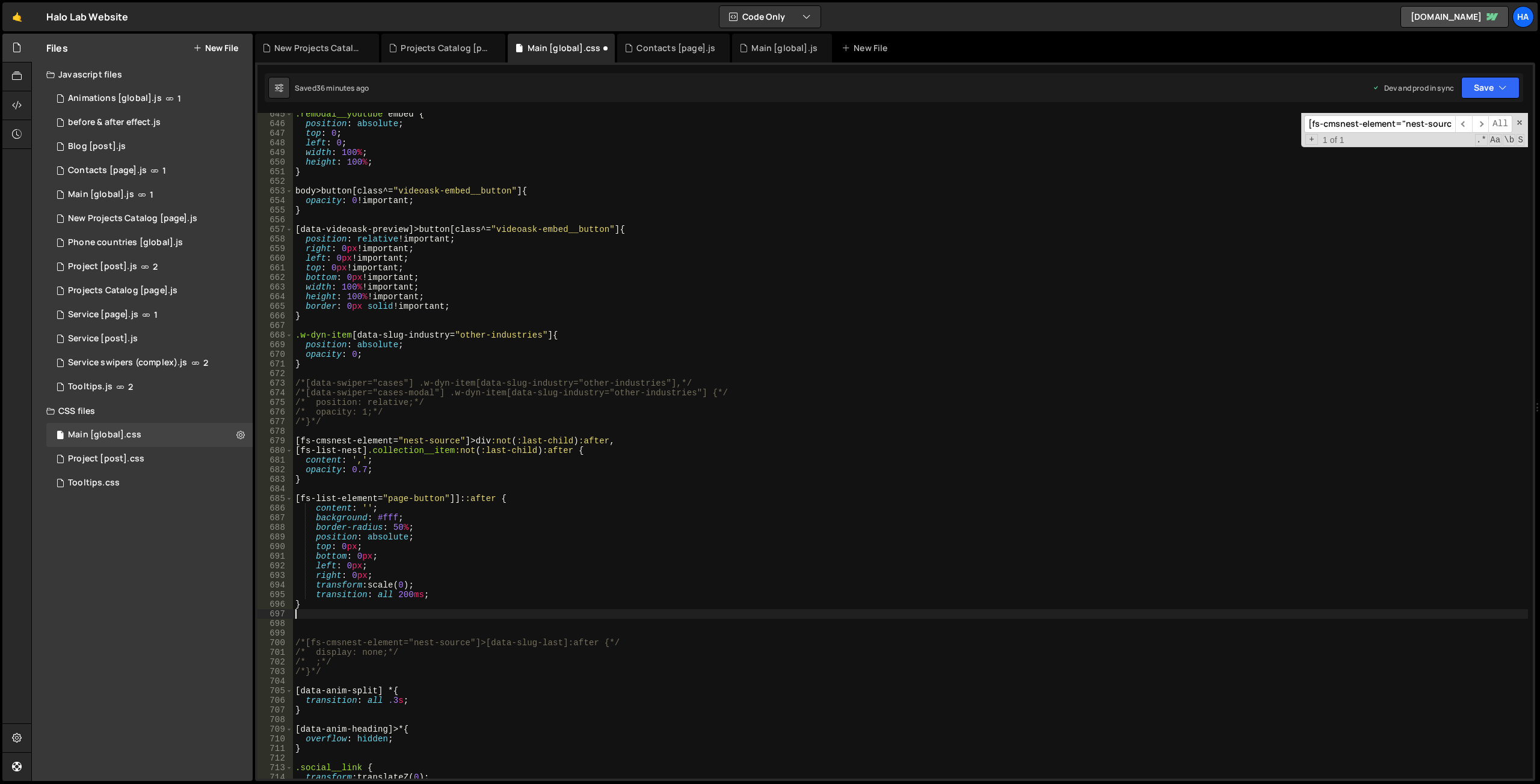
paste textarea "}"
drag, startPoint x: 455, startPoint y: 502, endPoint x: 488, endPoint y: 501, distance: 33.0
click at [455, 501] on div ".remodal__youtube embed { position : absolute ; top : 0 ; left : 0 ; width : 10…" at bounding box center [910, 452] width 1235 height 685
click at [454, 613] on div ".remodal__youtube embed { position : absolute ; top : 0 ; left : 0 ; width : 10…" at bounding box center [910, 452] width 1235 height 685
click at [456, 614] on div ".remodal__youtube embed { position : absolute ; top : 0 ; left : 0 ; width : 10…" at bounding box center [910, 452] width 1235 height 685
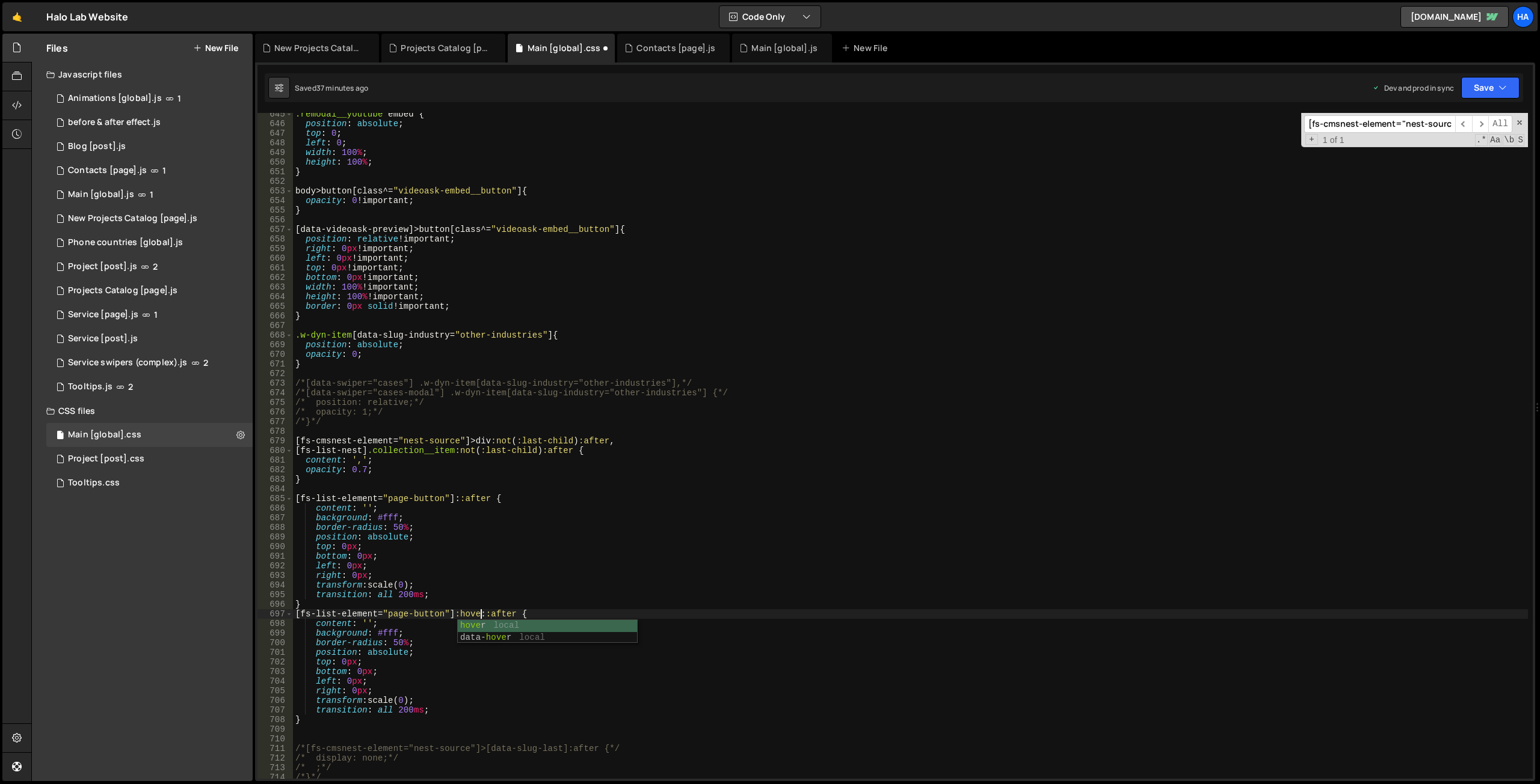
scroll to position [0, 13]
click at [596, 580] on div ".remodal__youtube embed { position : absolute ; top : 0 ; left : 0 ; width : 10…" at bounding box center [910, 452] width 1235 height 685
click at [404, 699] on div ".remodal__youtube embed { position : absolute ; top : 0 ; left : 0 ; width : 10…" at bounding box center [910, 452] width 1235 height 685
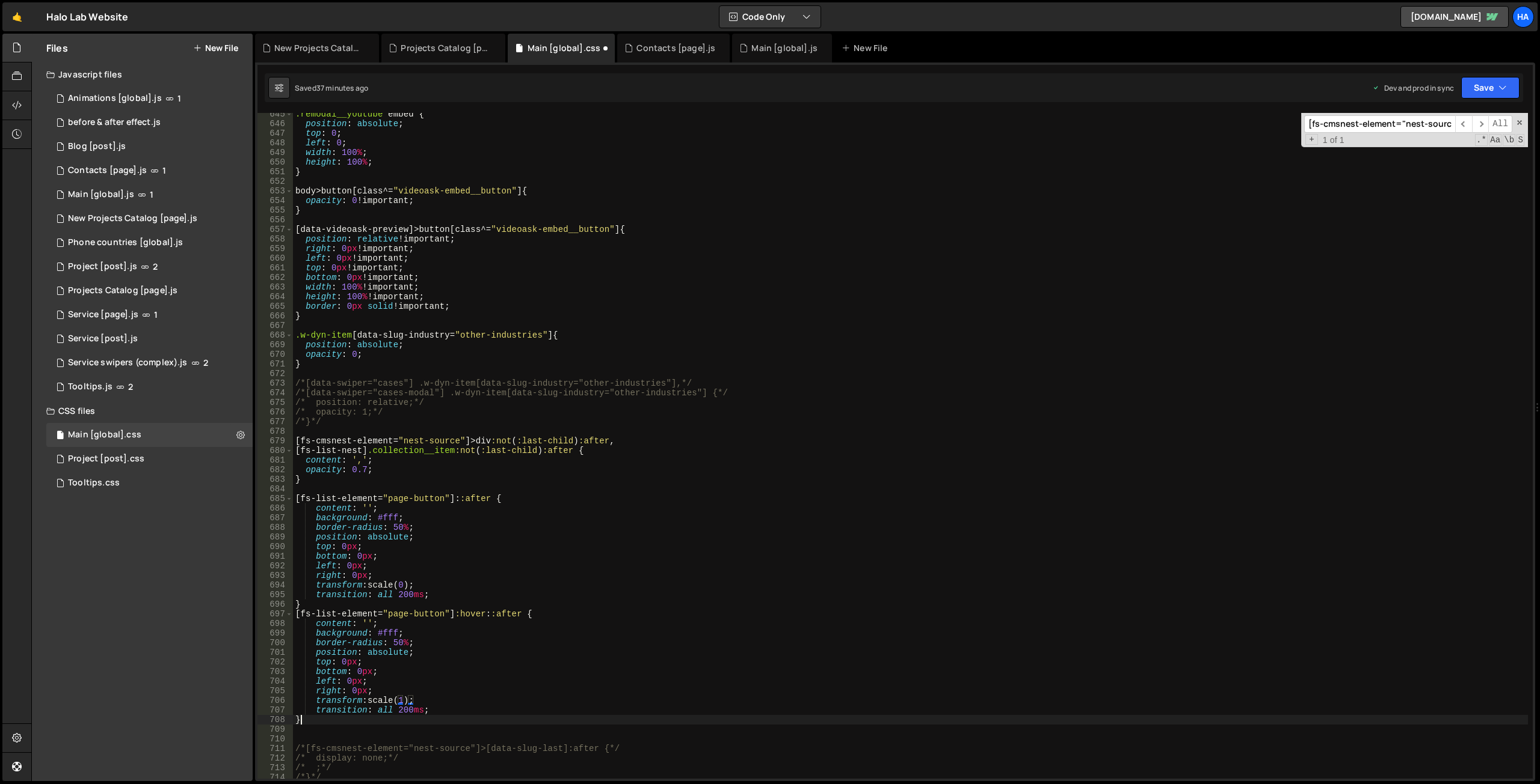
click at [438, 720] on div ".remodal__youtube embed { position : absolute ; top : 0 ; left : 0 ; width : 10…" at bounding box center [910, 452] width 1235 height 685
drag, startPoint x: 452, startPoint y: 709, endPoint x: 286, endPoint y: 714, distance: 166.1
click at [286, 714] on div "} 645 646 647 648 649 650 651 652 653 654 655 656 657 658 659 660 661 662 663 6…" at bounding box center [894, 445] width 1275 height 666
type textarea "transition: all 200ms;"
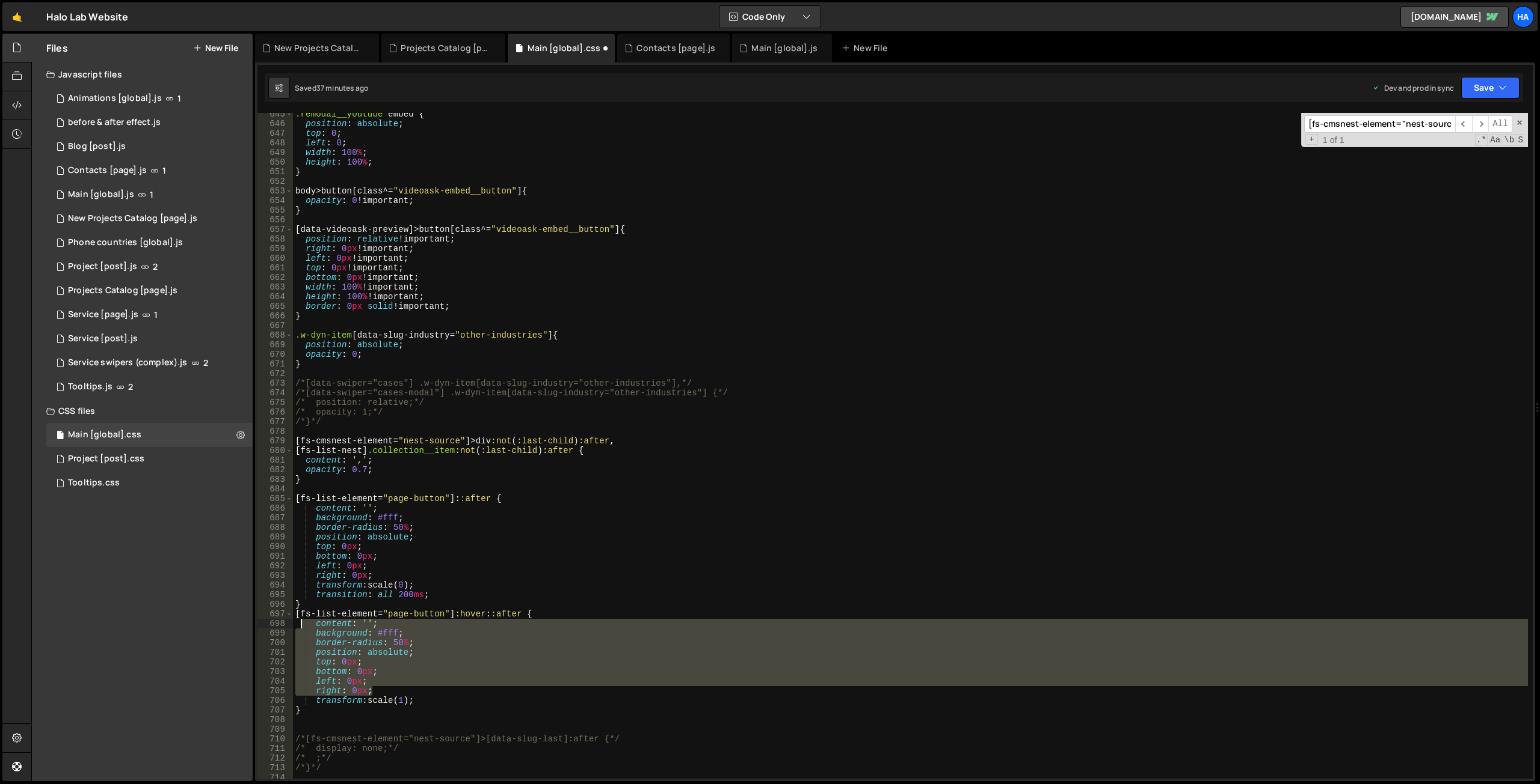
drag, startPoint x: 384, startPoint y: 690, endPoint x: 298, endPoint y: 627, distance: 106.6
click at [298, 627] on div ".remodal__youtube embed { position : absolute ; top : 0 ; left : 0 ; width : 10…" at bounding box center [910, 452] width 1235 height 685
type textarea "content: ''; background: #fff;"
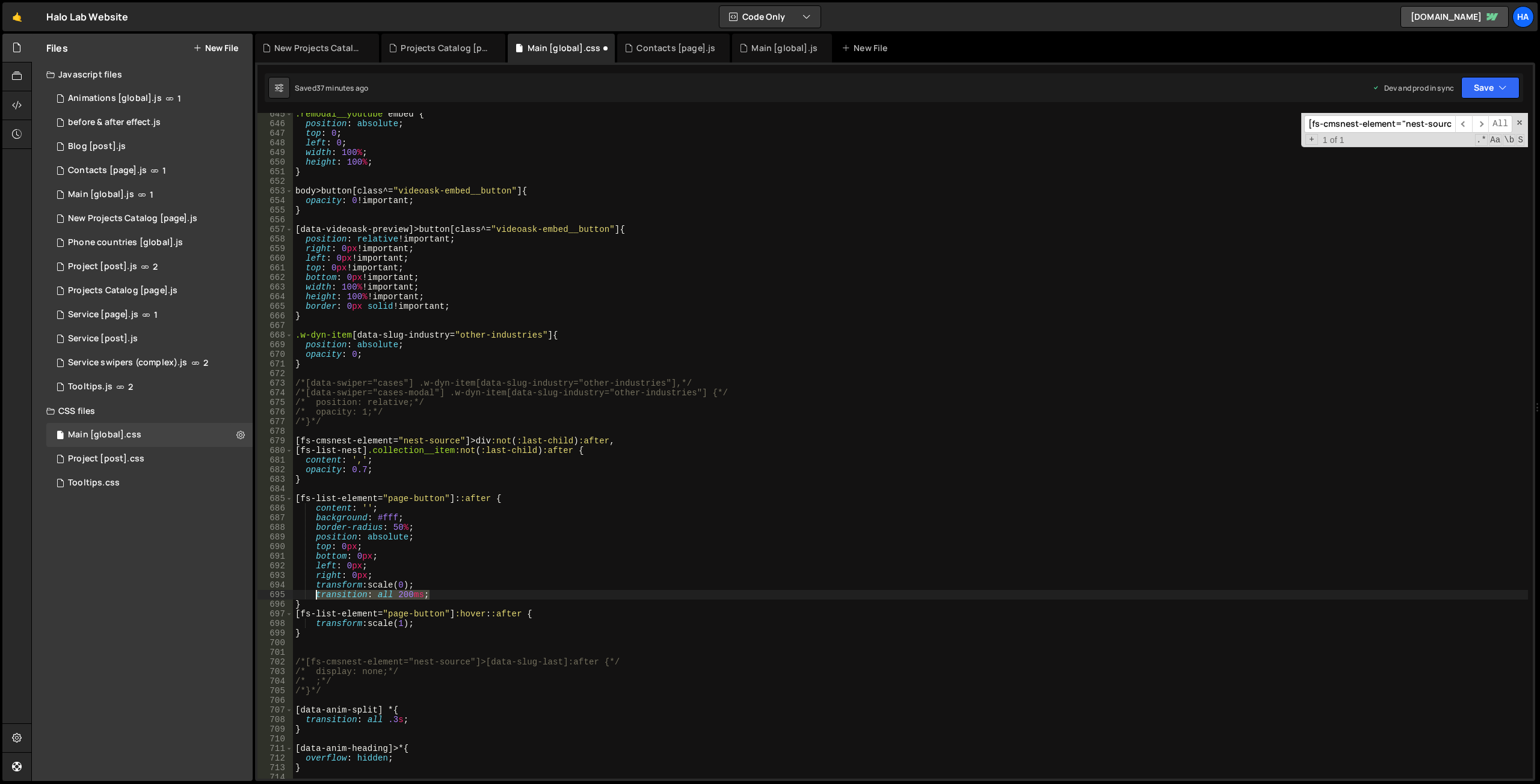
drag, startPoint x: 436, startPoint y: 595, endPoint x: 339, endPoint y: 598, distance: 97.0
click at [316, 597] on div ".remodal__youtube embed { position : absolute ; top : 0 ; left : 0 ; width : 10…" at bounding box center [910, 452] width 1235 height 685
paste textarea "transition: all .3"
click at [1504, 85] on icon "button" at bounding box center [1502, 88] width 8 height 12
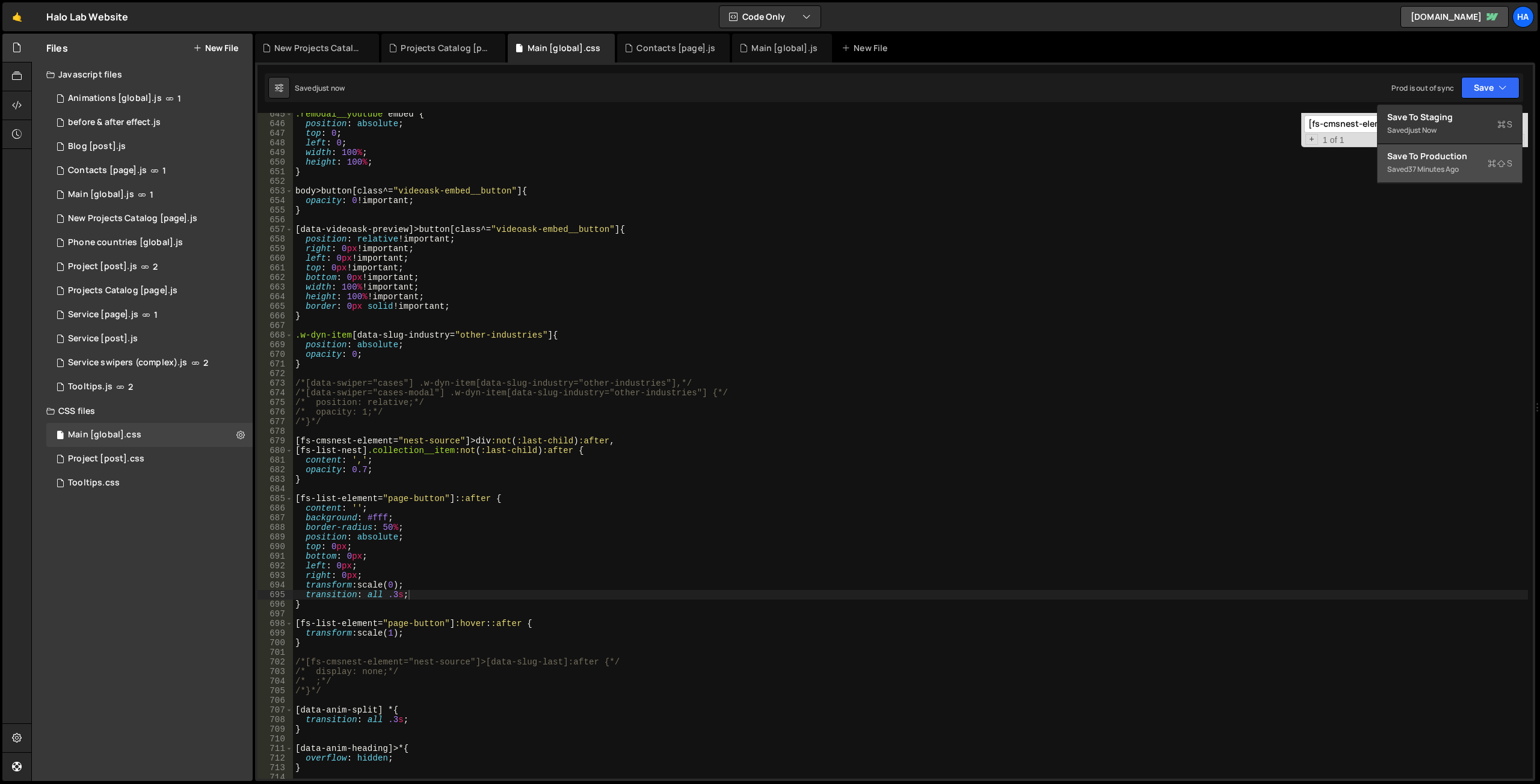
click at [1450, 160] on div "Save to Production S" at bounding box center [1449, 156] width 126 height 12
click at [480, 499] on div ".remodal__youtube embed { position : absolute ; top : 0 ; left : 0 ; width : 10…" at bounding box center [910, 452] width 1235 height 685
paste textarea "before"
click at [512, 625] on div ".remodal__youtube embed { position : absolute ; top : 0 ; left : 0 ; width : 10…" at bounding box center [910, 452] width 1235 height 685
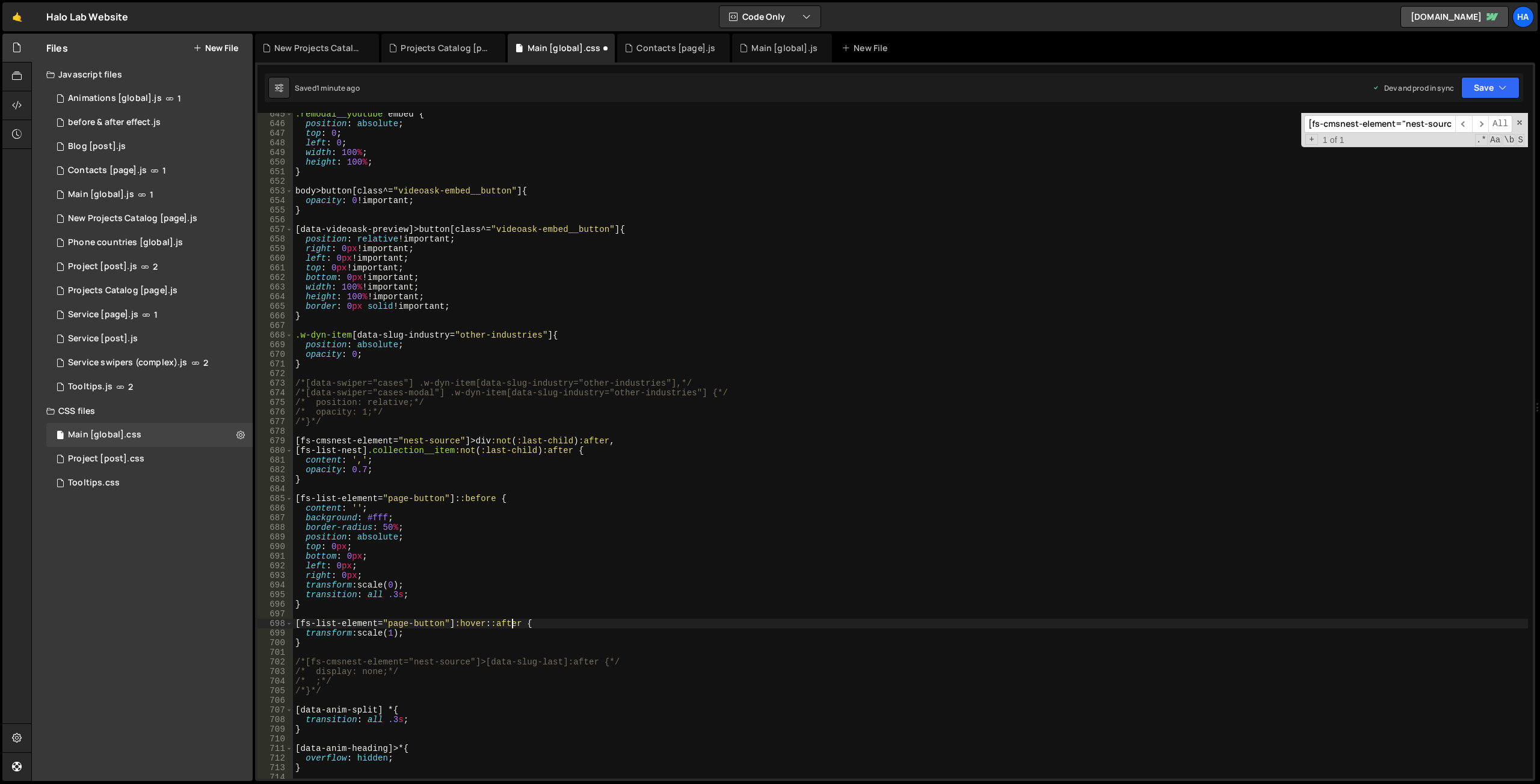
click at [512, 625] on div ".remodal__youtube embed { position : absolute ; top : 0 ; left : 0 ; width : 10…" at bounding box center [910, 452] width 1235 height 685
paste textarea "before"
click at [597, 568] on div ".remodal__youtube embed { position : absolute ; top : 0 ; left : 0 ; width : 10…" at bounding box center [910, 452] width 1235 height 685
click at [1505, 89] on icon "button" at bounding box center [1502, 88] width 8 height 12
click at [1471, 167] on div "Saved 1 minute ago" at bounding box center [1449, 169] width 126 height 14
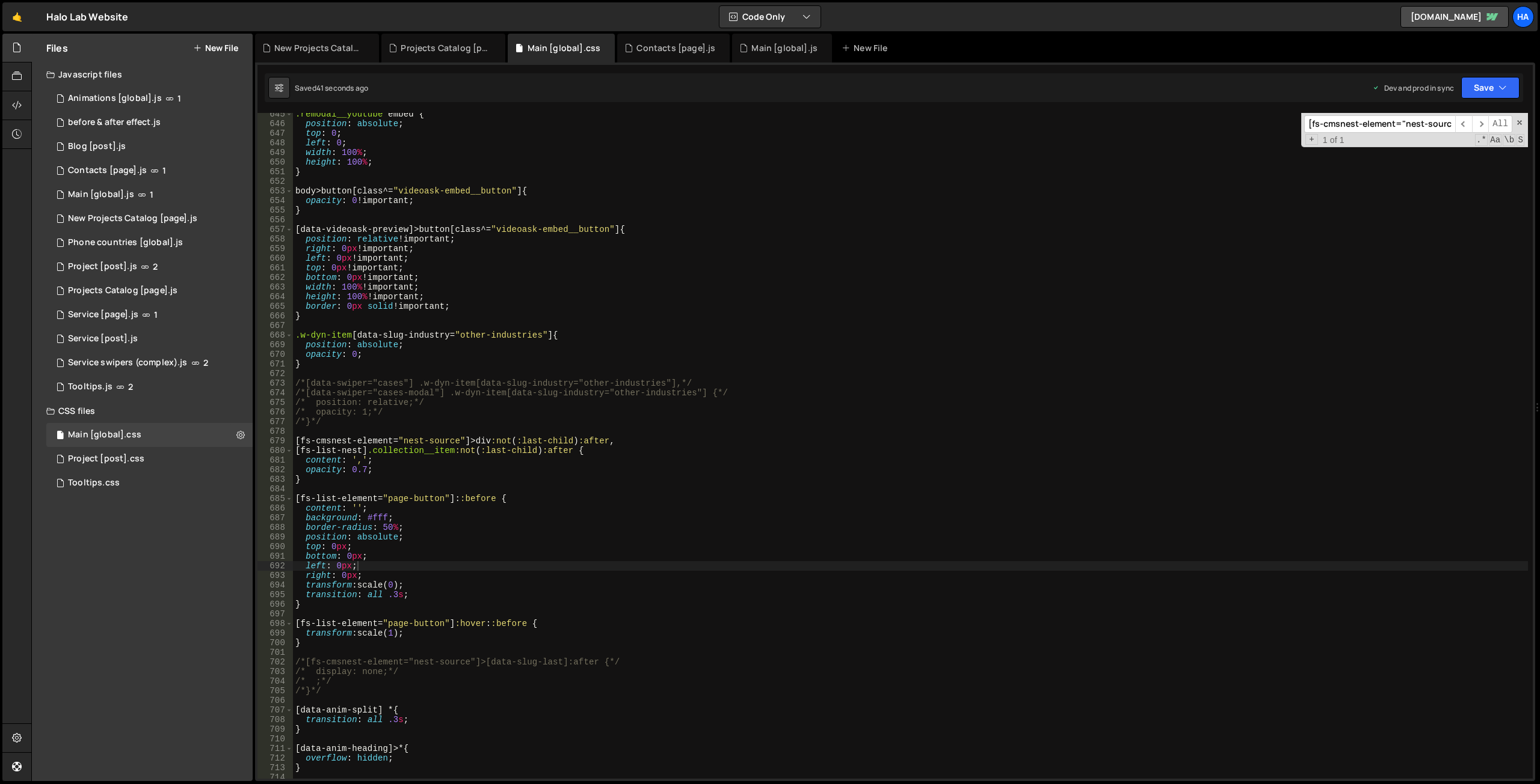
click at [615, 245] on div ".remodal__youtube embed { position : absolute ; top : 0 ; left : 0 ; width : 10…" at bounding box center [910, 452] width 1235 height 685
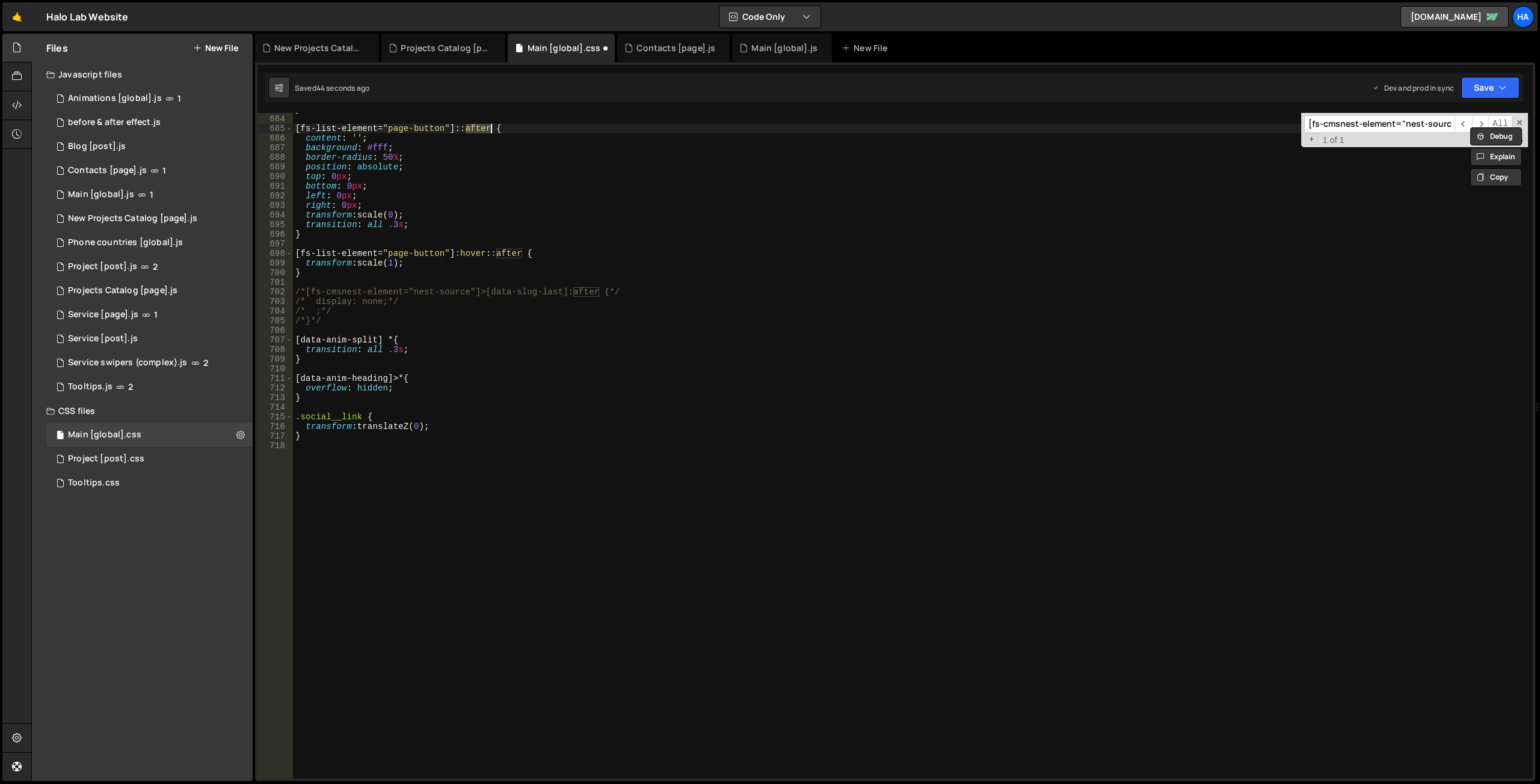
scroll to position [6423, 0]
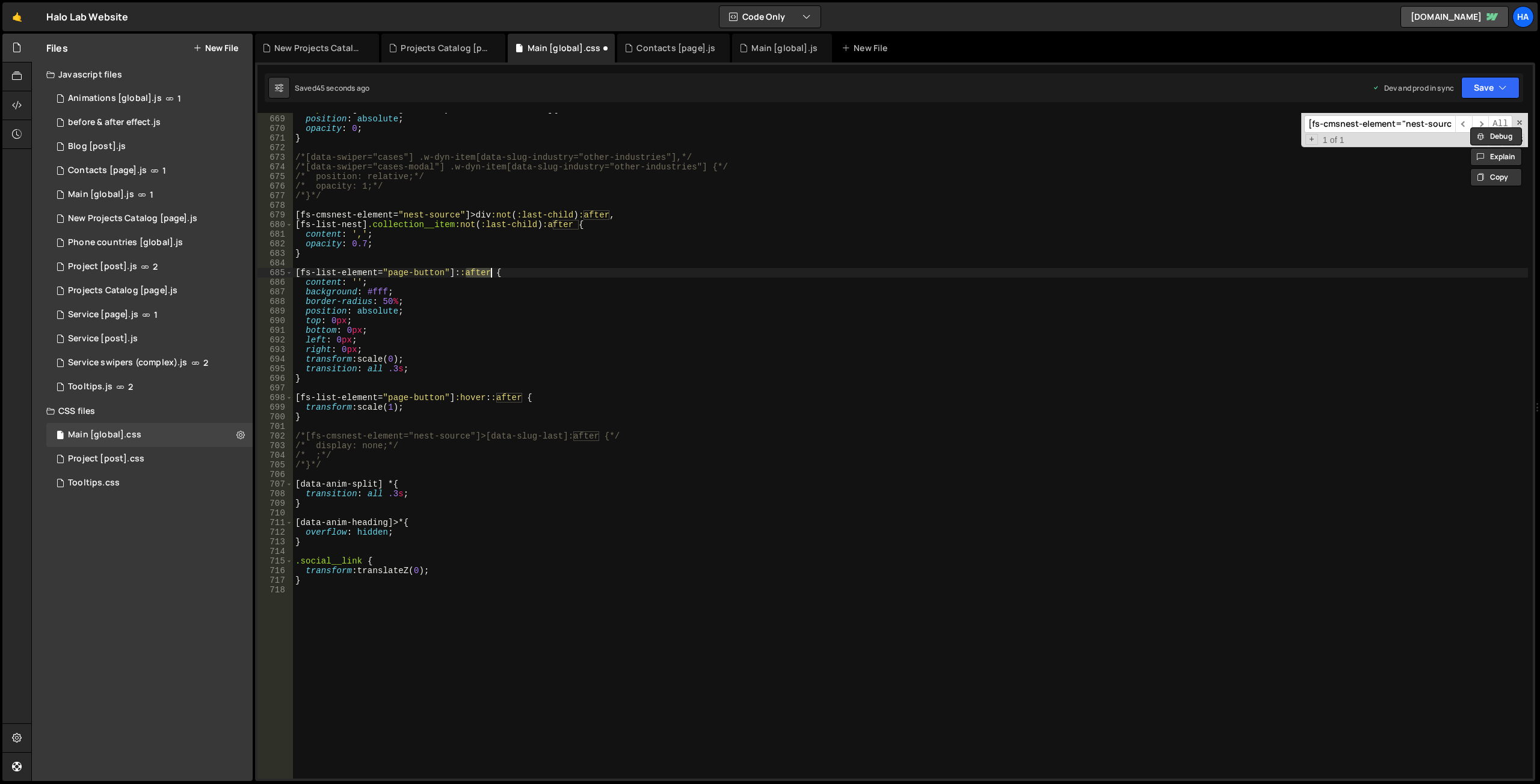
click at [447, 410] on div ".w-dyn-item [ data-slug-industry = " other-industries " ] { position : absolute…" at bounding box center [910, 447] width 1235 height 685
click at [431, 371] on div ".w-dyn-item [ data-slug-industry = " other-industries " ] { position : absolute…" at bounding box center [910, 447] width 1235 height 685
type textarea "transition: all .3s;"
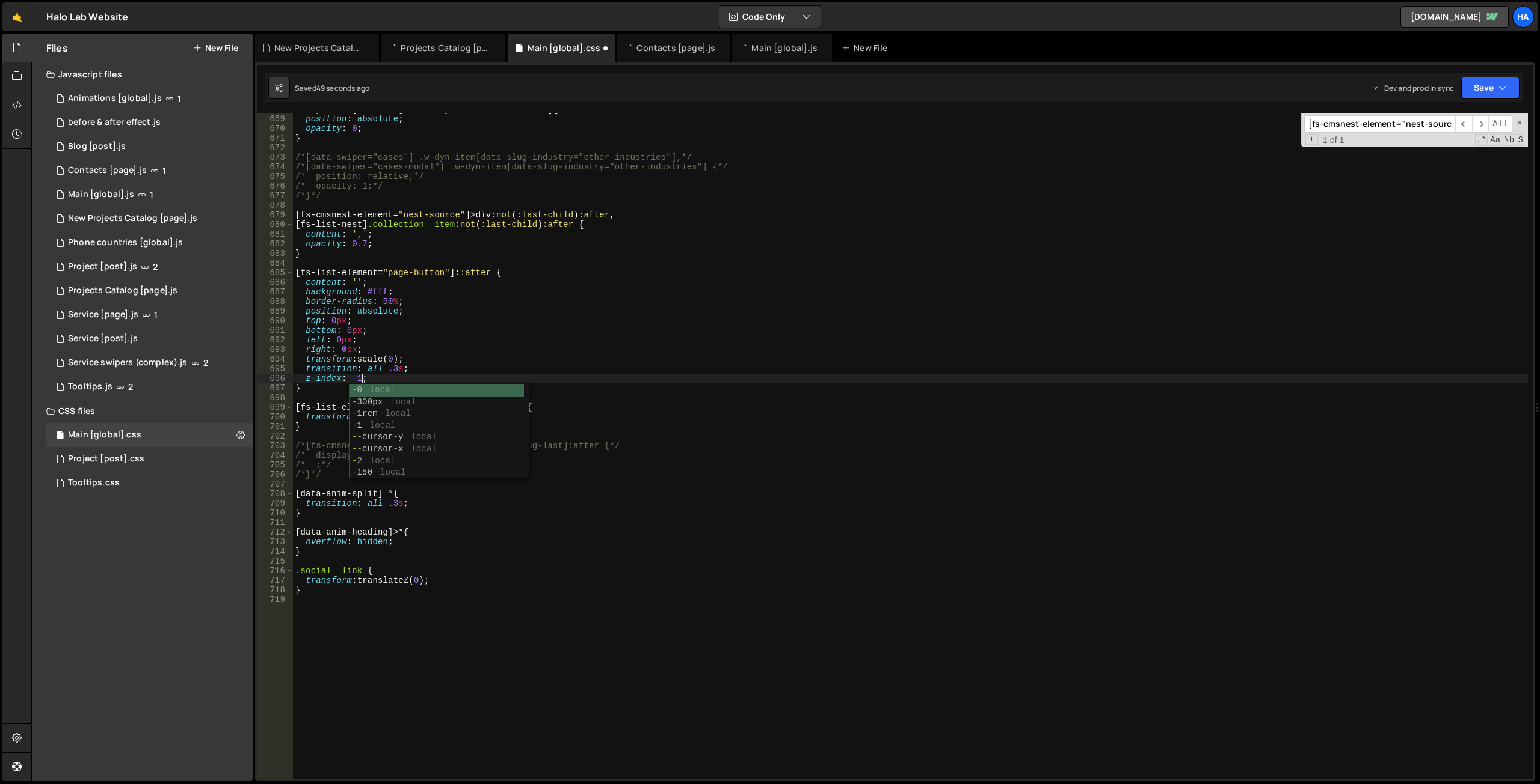
scroll to position [0, 4]
click at [440, 360] on div ".w-dyn-item [ data-slug-industry = " other-industries " ] { position : absolute…" at bounding box center [910, 447] width 1235 height 685
type textarea "transform: scale(0);"
click at [1498, 93] on button "Save" at bounding box center [1490, 88] width 59 height 22
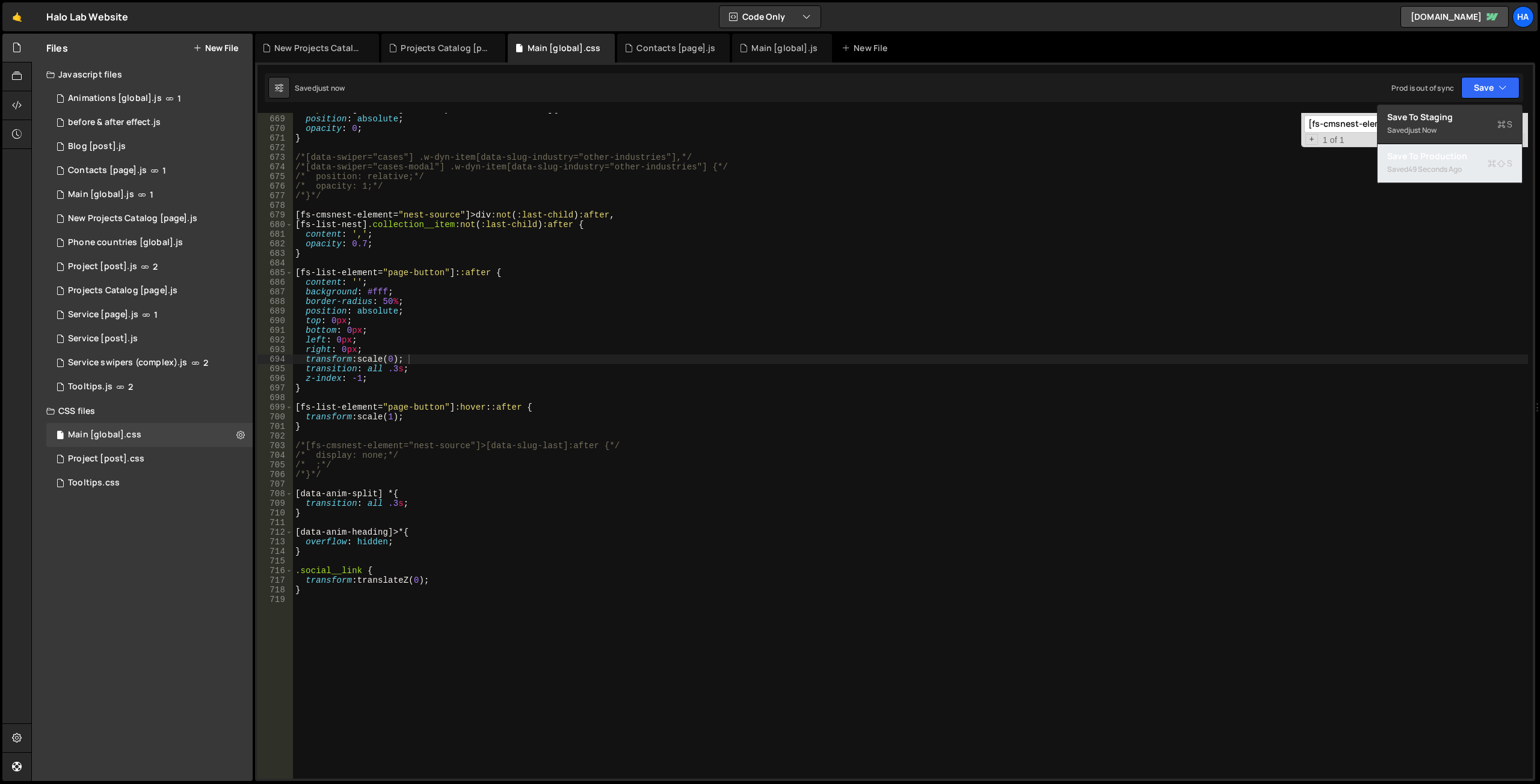
click at [1483, 169] on div "Saved 49 seconds ago" at bounding box center [1449, 169] width 126 height 14
click at [775, 53] on div "Main [global].js" at bounding box center [784, 48] width 66 height 12
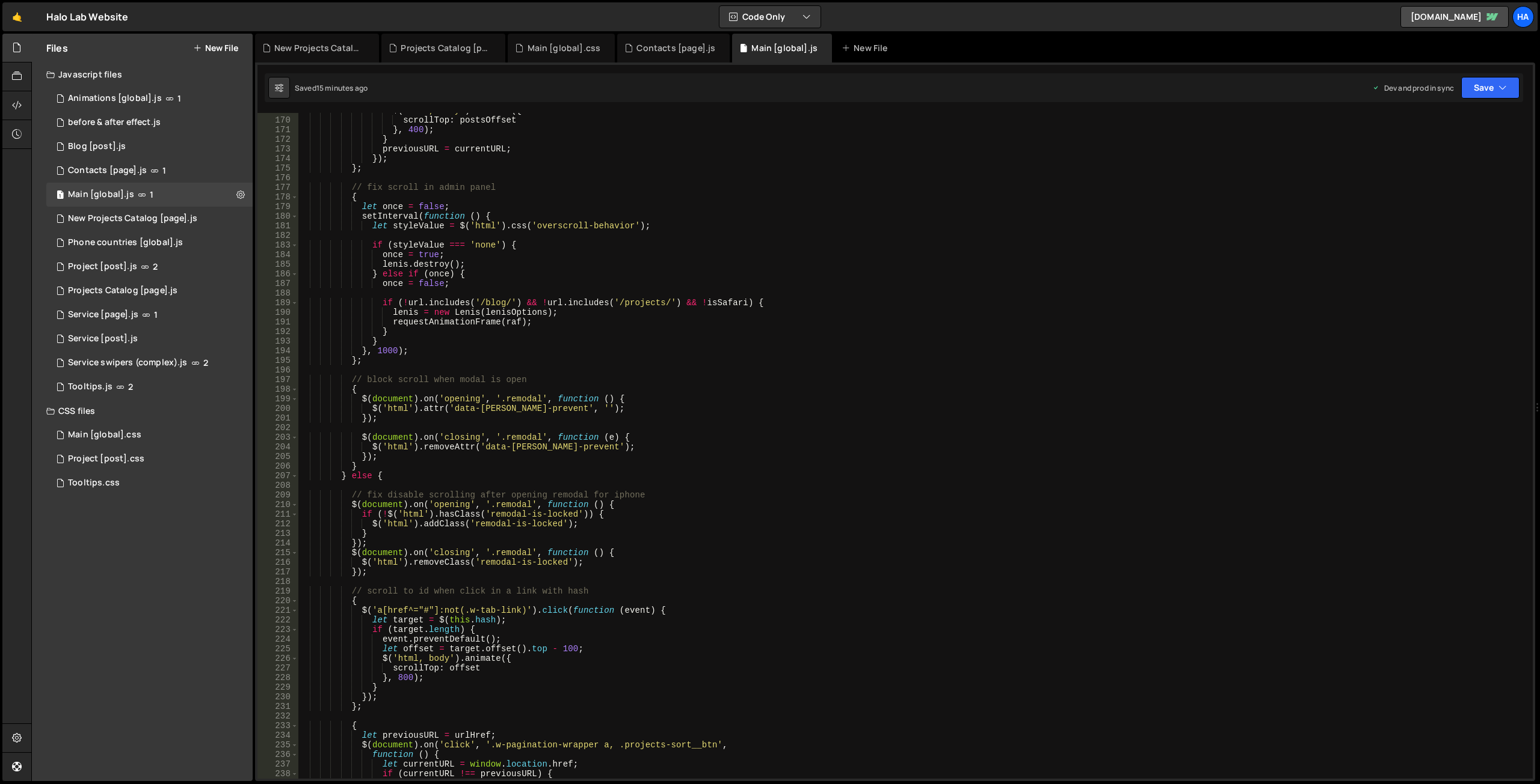
scroll to position [1340, 0]
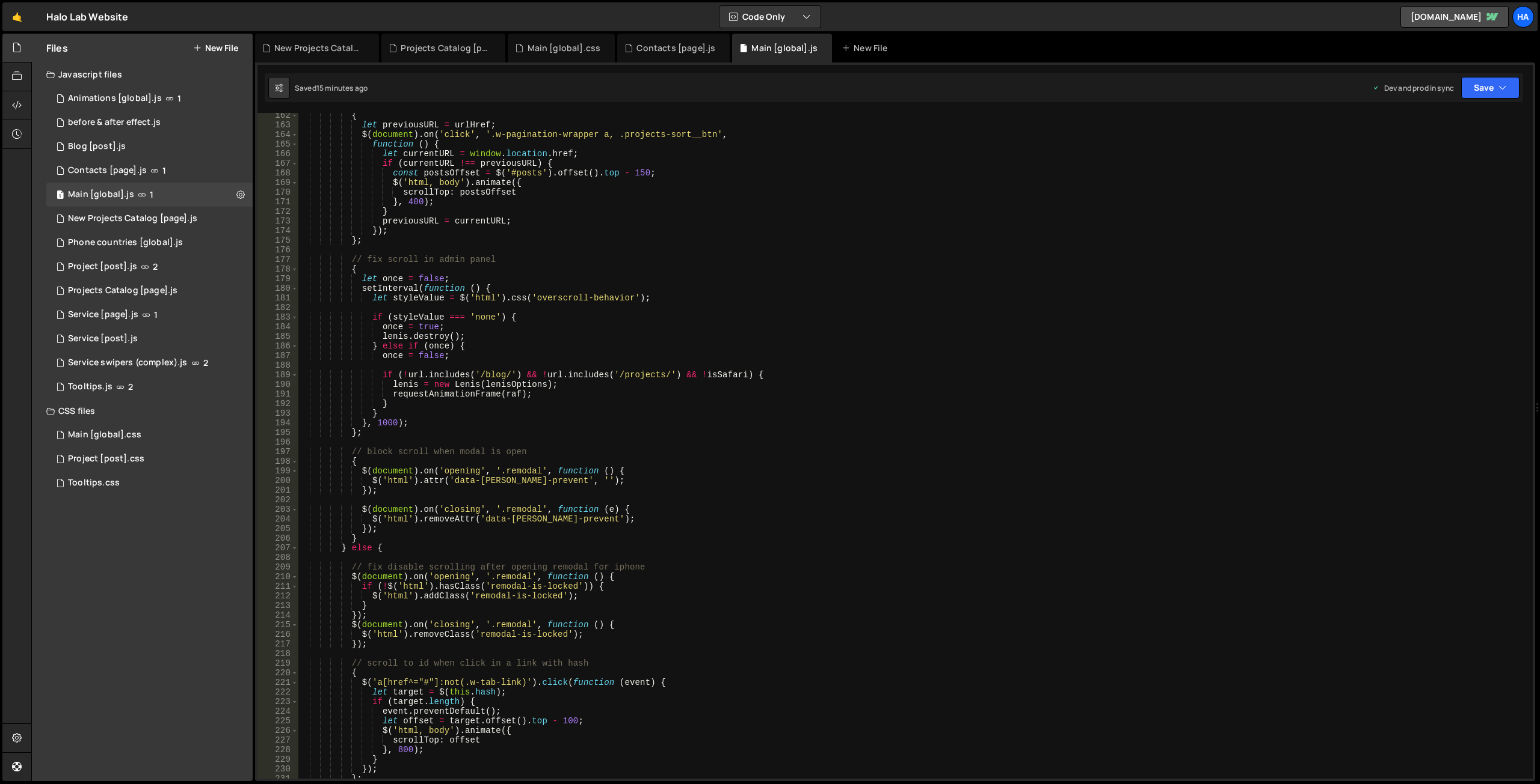
click at [356, 270] on div "{ let previousURL = urlHref ; $ ( document ) . on ( 'click' , '.w-pagination-wr…" at bounding box center [913, 453] width 1230 height 685
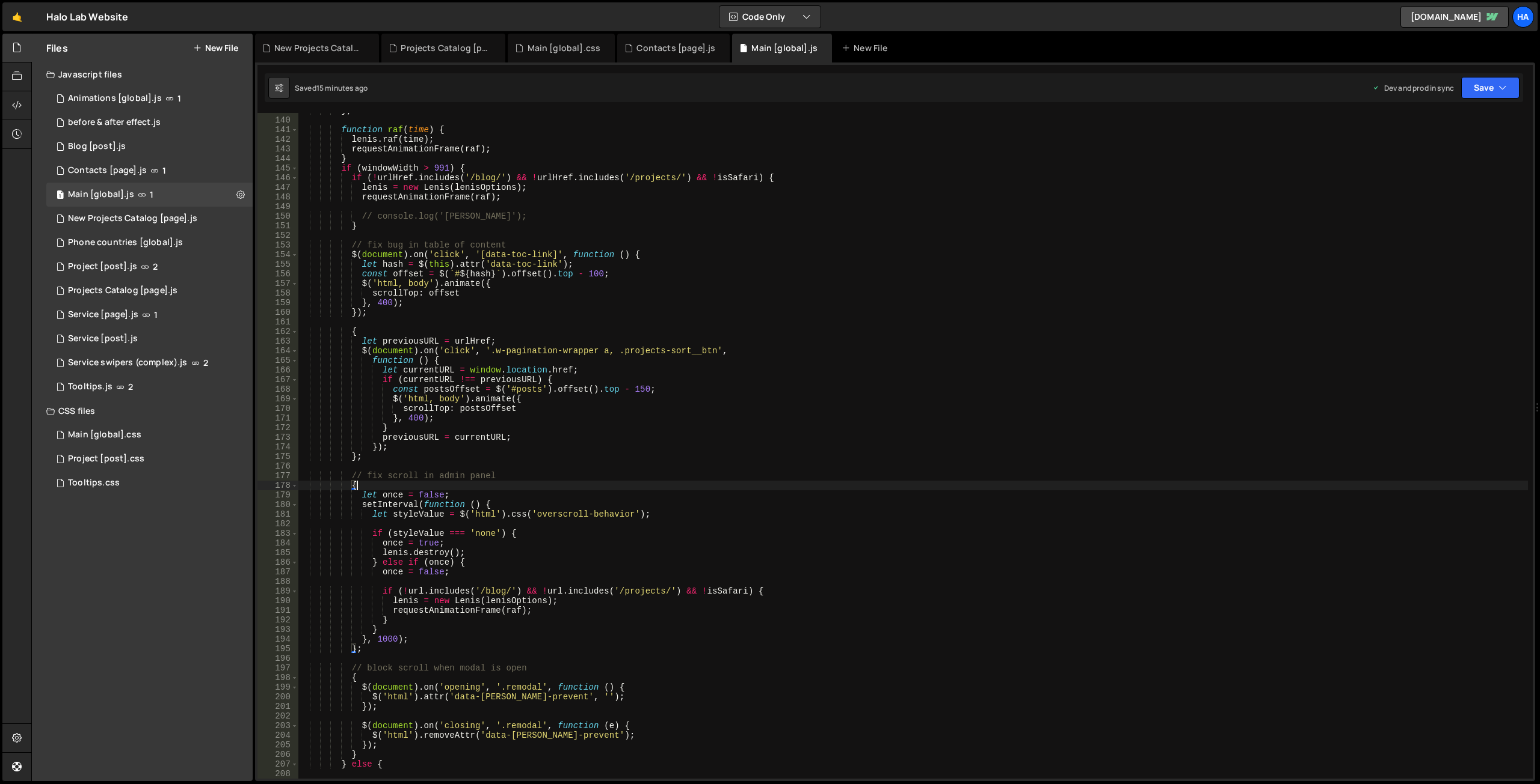
scroll to position [1028, 0]
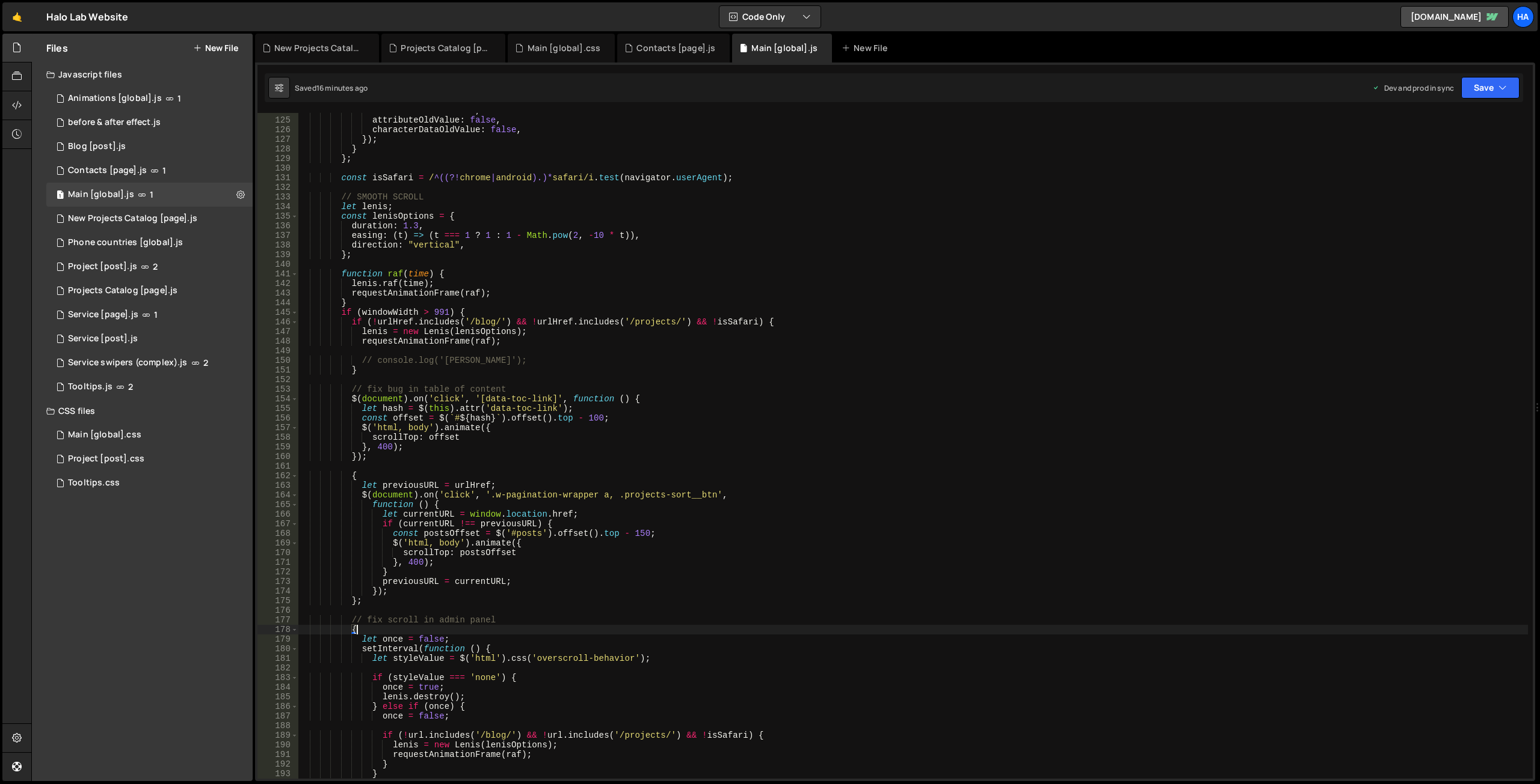
click at [464, 313] on div "characterData : false , attributeOldValue : false , characterDataOldValue : fal…" at bounding box center [913, 448] width 1230 height 685
click at [772, 320] on div "characterData : false , attributeOldValue : false , characterDataOldValue : fal…" at bounding box center [913, 448] width 1230 height 685
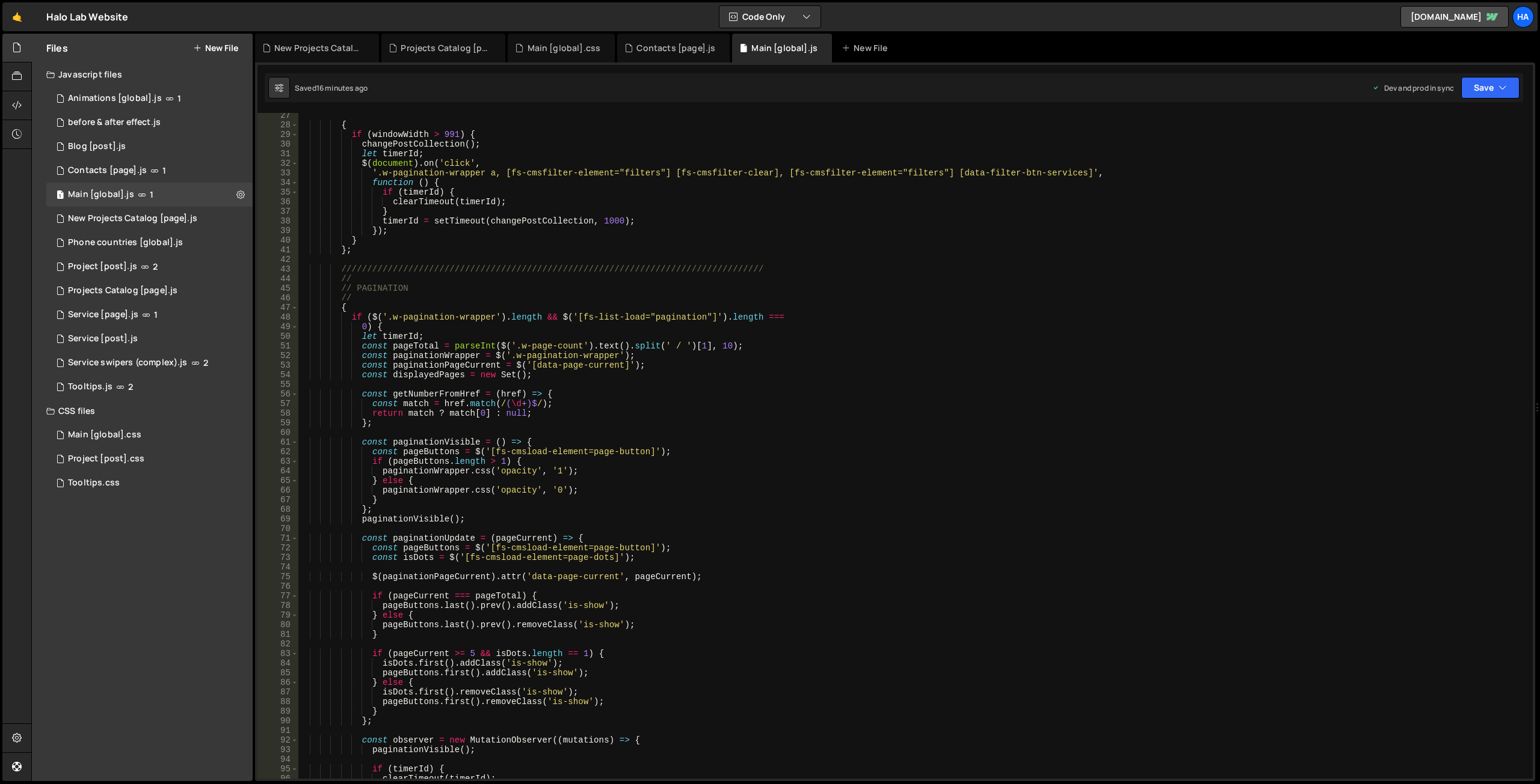
scroll to position [218, 0]
click at [342, 309] on div "{ if ( windowWidth > 991 ) { changePostCollection ( ) ; let timerId ; $ ( docum…" at bounding box center [913, 453] width 1230 height 685
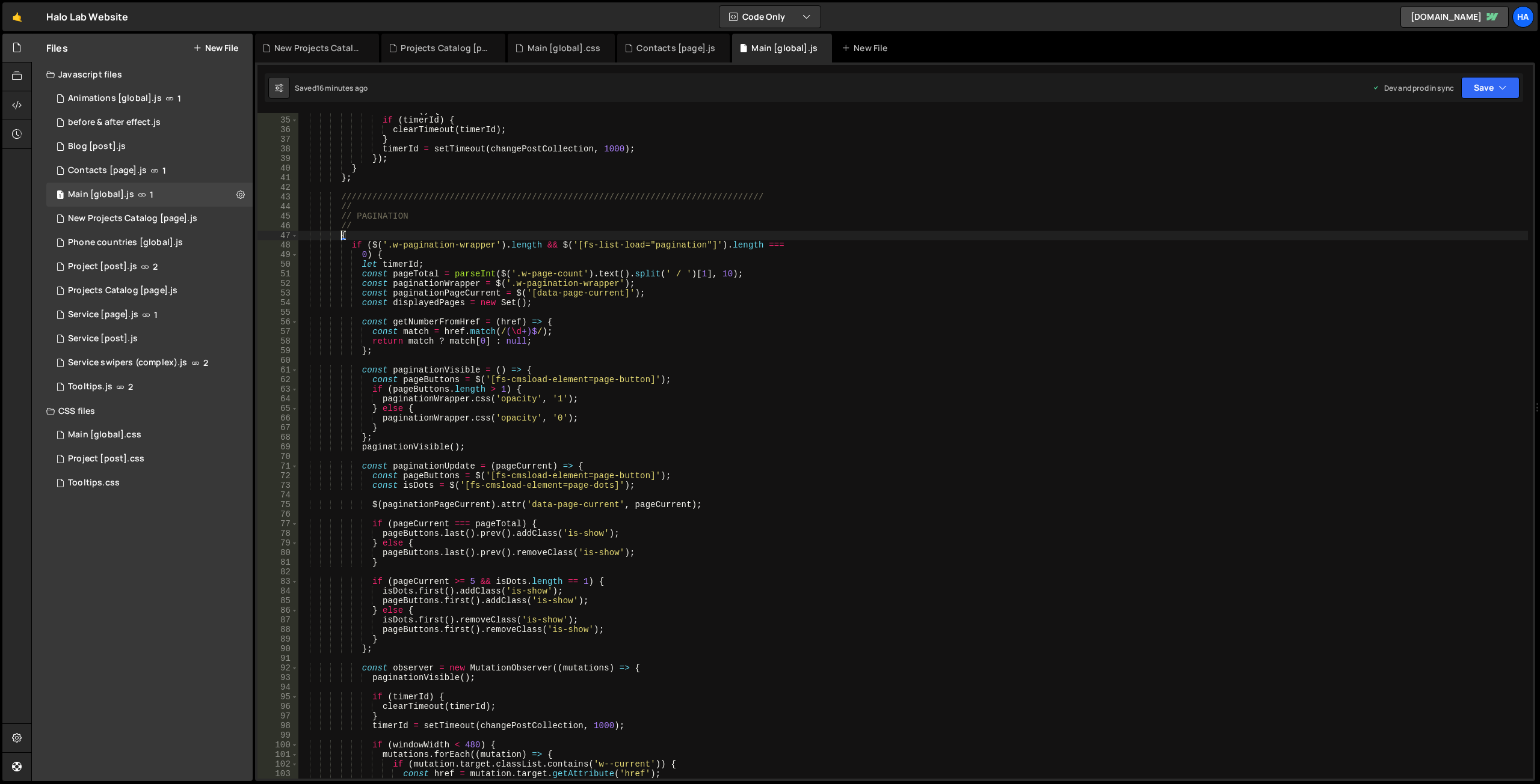
scroll to position [249, 0]
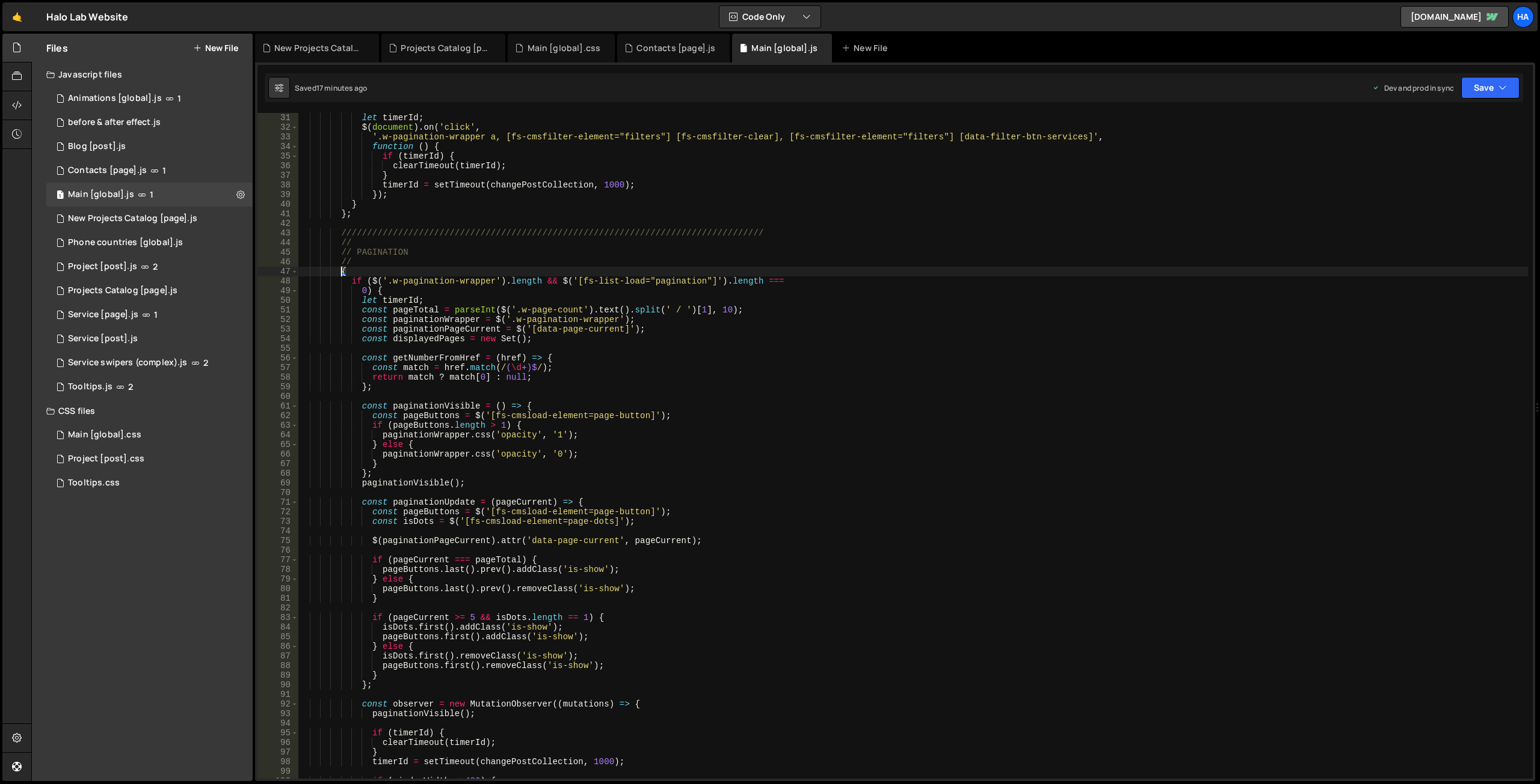
click at [658, 293] on div "let timerId ; $ ( document ) . on ( 'click' , '.w-pagination-wrapper a, [fs-cms…" at bounding box center [913, 455] width 1230 height 685
type textarea "0) {"
paste input "data-page-current"
type input "data-page-current"
click at [1482, 123] on span "​" at bounding box center [1480, 124] width 17 height 17
